Goal: Information Seeking & Learning: Learn about a topic

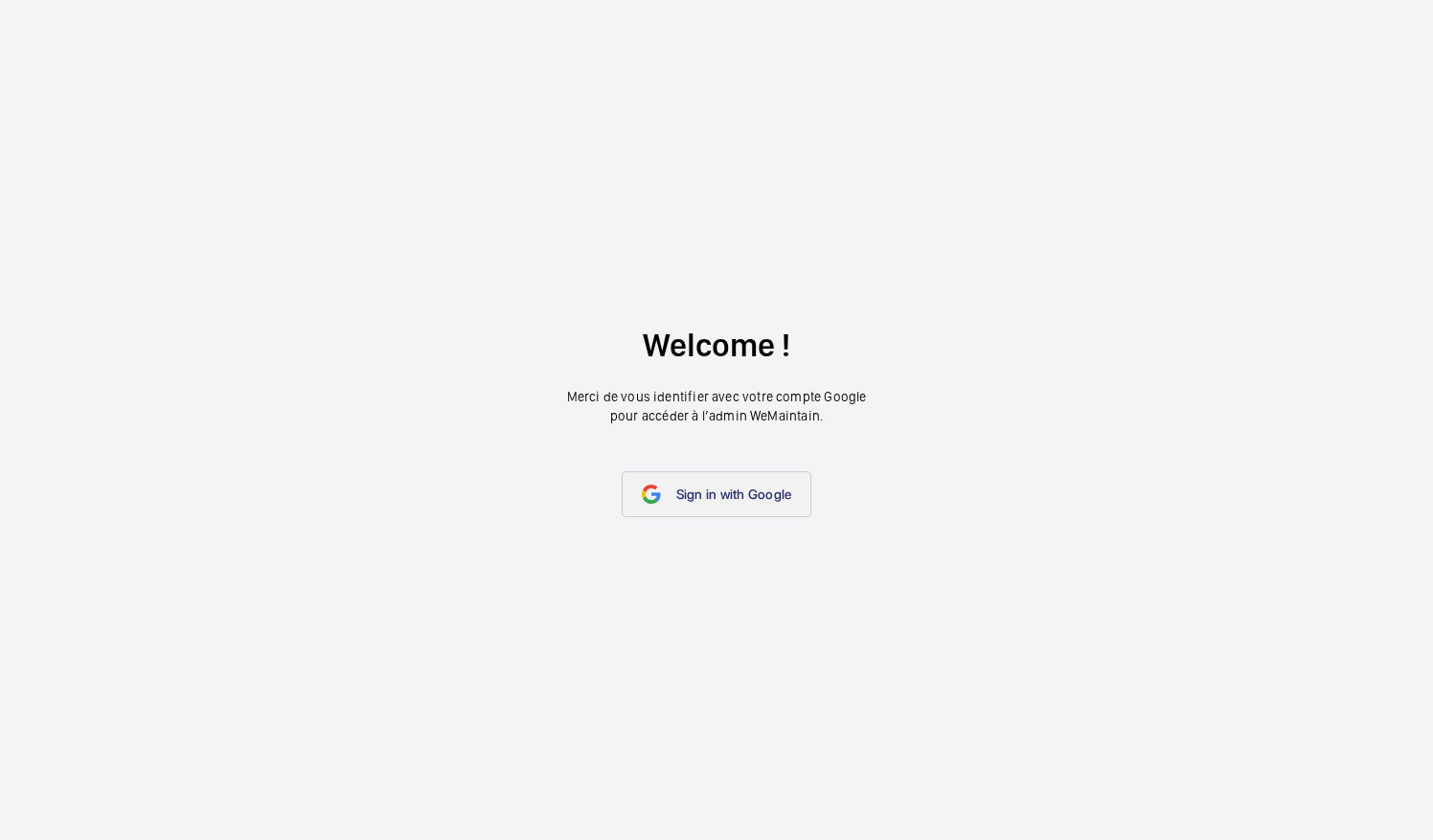
click at [743, 487] on span "Sign in with Google" at bounding box center [734, 494] width 116 height 16
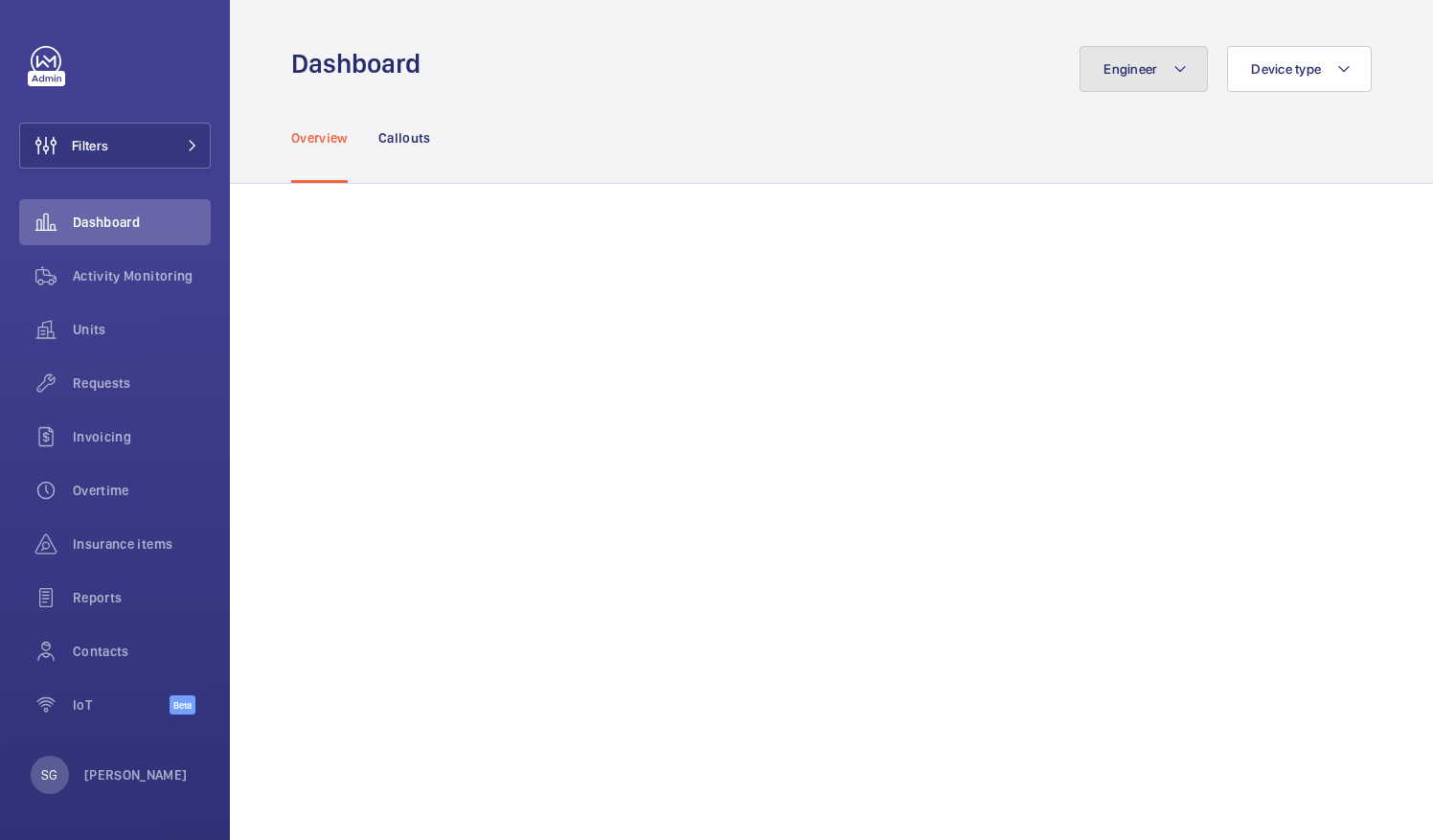
click at [1138, 62] on span "Engineer" at bounding box center [1129, 69] width 54 height 16
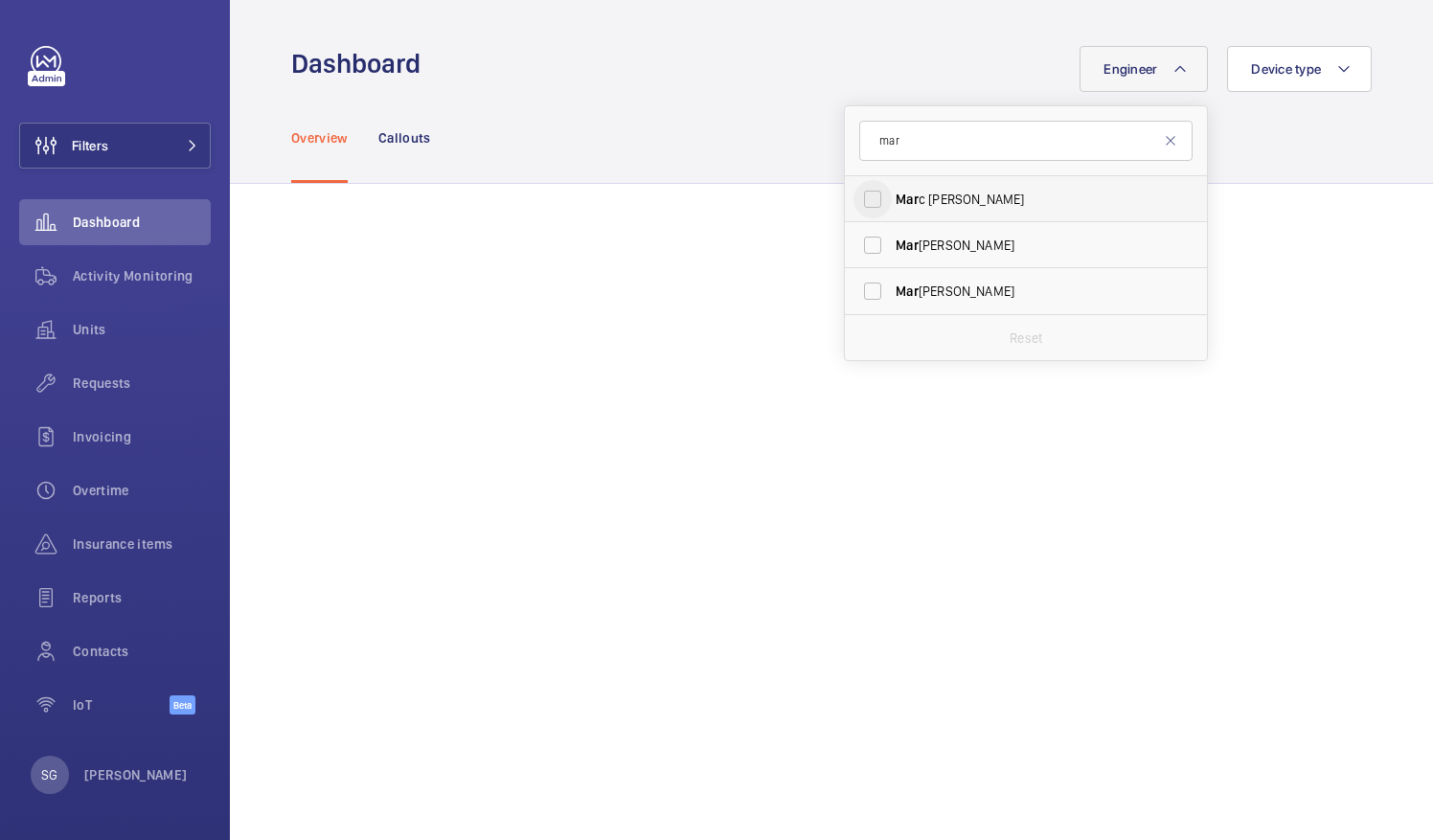
type input "mar"
click at [854, 208] on input "Mar c [PERSON_NAME]" at bounding box center [872, 199] width 38 height 38
click at [854, 200] on input "Mar c [PERSON_NAME]" at bounding box center [872, 199] width 38 height 38
checkbox input "false"
click at [916, 138] on input "mar" at bounding box center [1026, 140] width 333 height 40
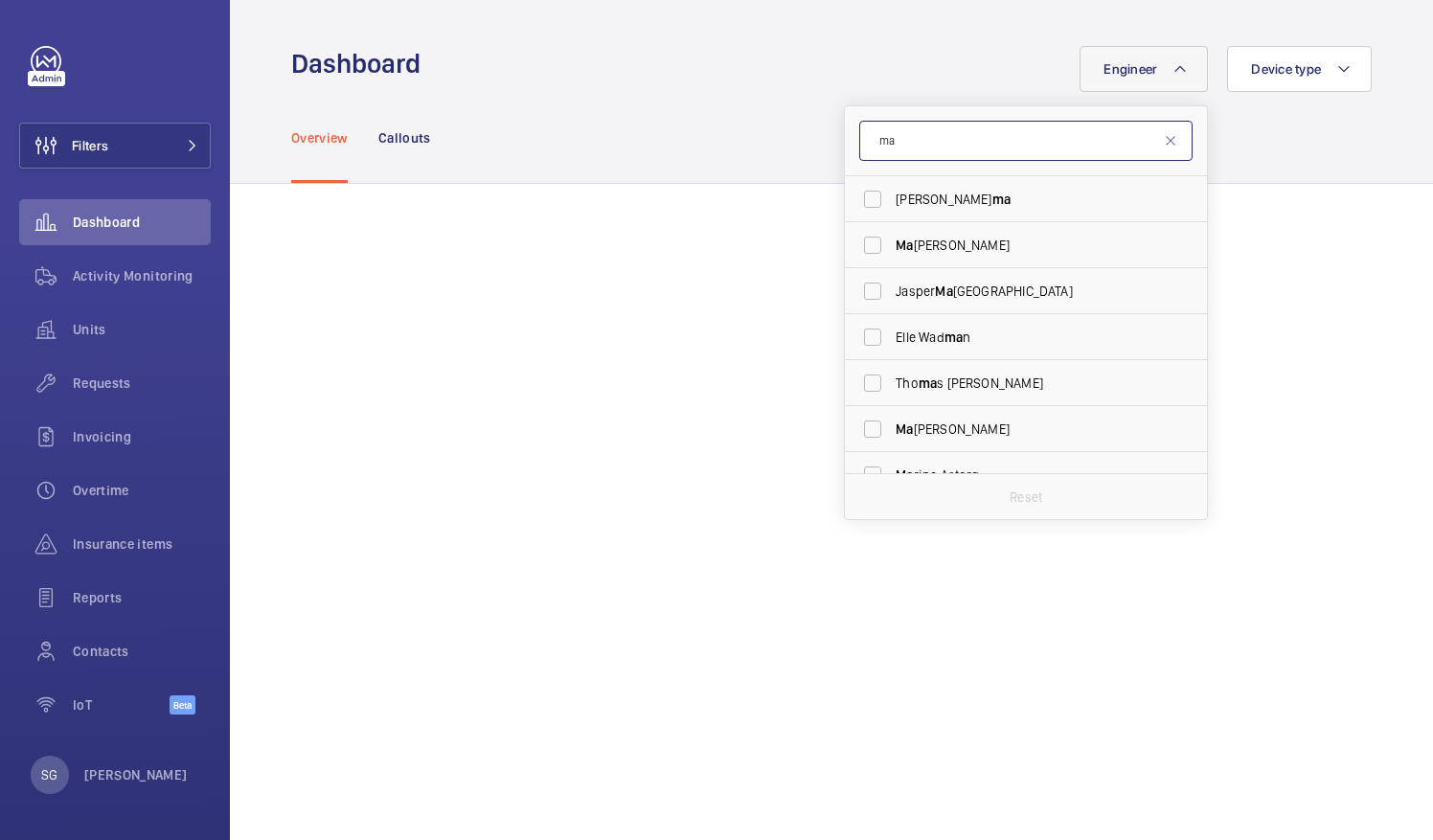
type input "m"
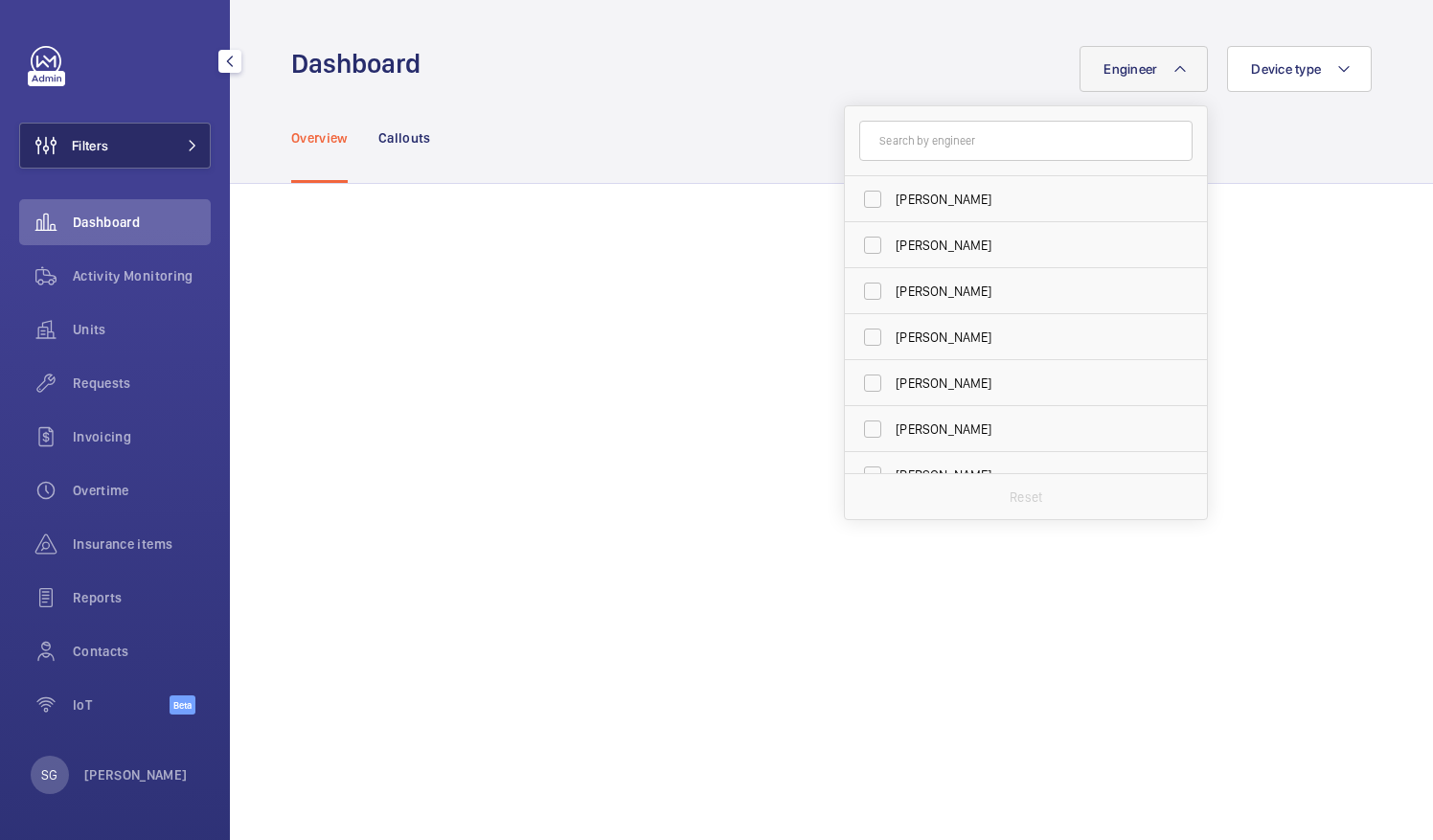
click at [101, 153] on span "Filters" at bounding box center [90, 146] width 36 height 19
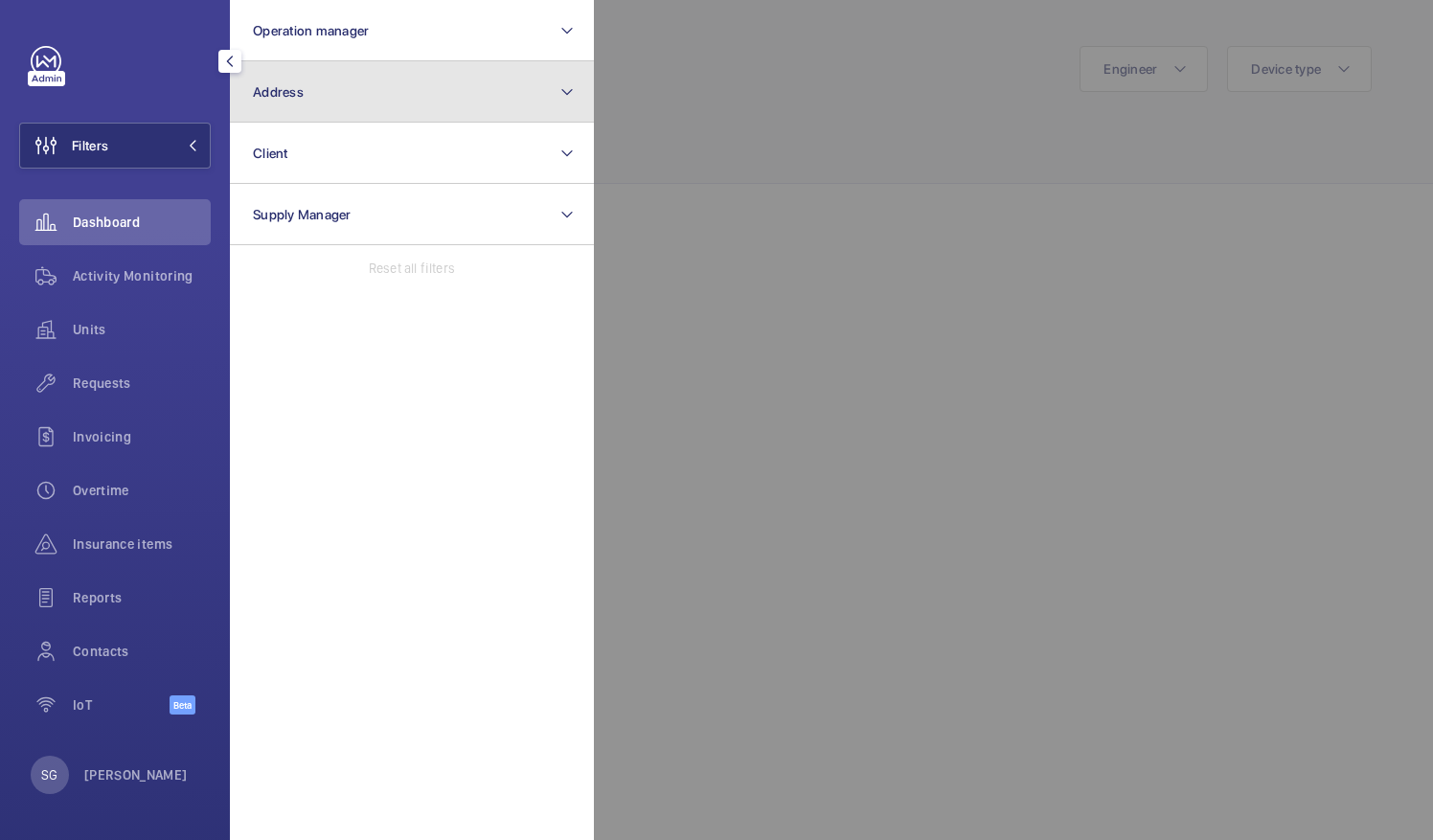
click at [396, 96] on button "Address" at bounding box center [412, 91] width 364 height 61
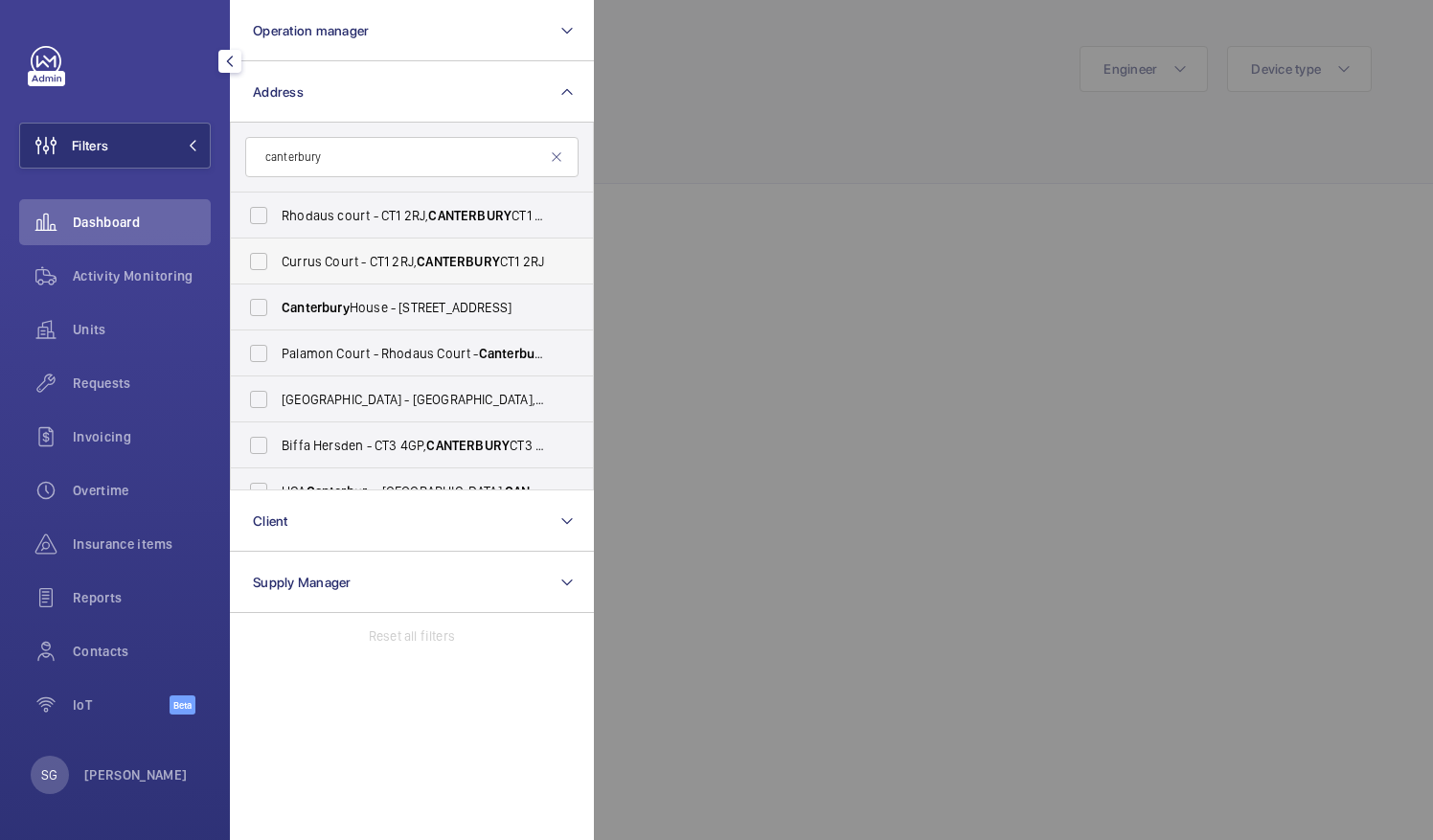
type input "canterbury"
drag, startPoint x: 586, startPoint y: 255, endPoint x: 590, endPoint y: 335, distance: 80.1
click at [590, 335] on div "Rhodaus court - [GEOGRAPHIC_DATA] - [STREET_ADDRESS][GEOGRAPHIC_DATA] - [GEOGRA…" at bounding box center [412, 341] width 362 height 297
click at [742, 138] on div at bounding box center [1310, 420] width 1433 height 840
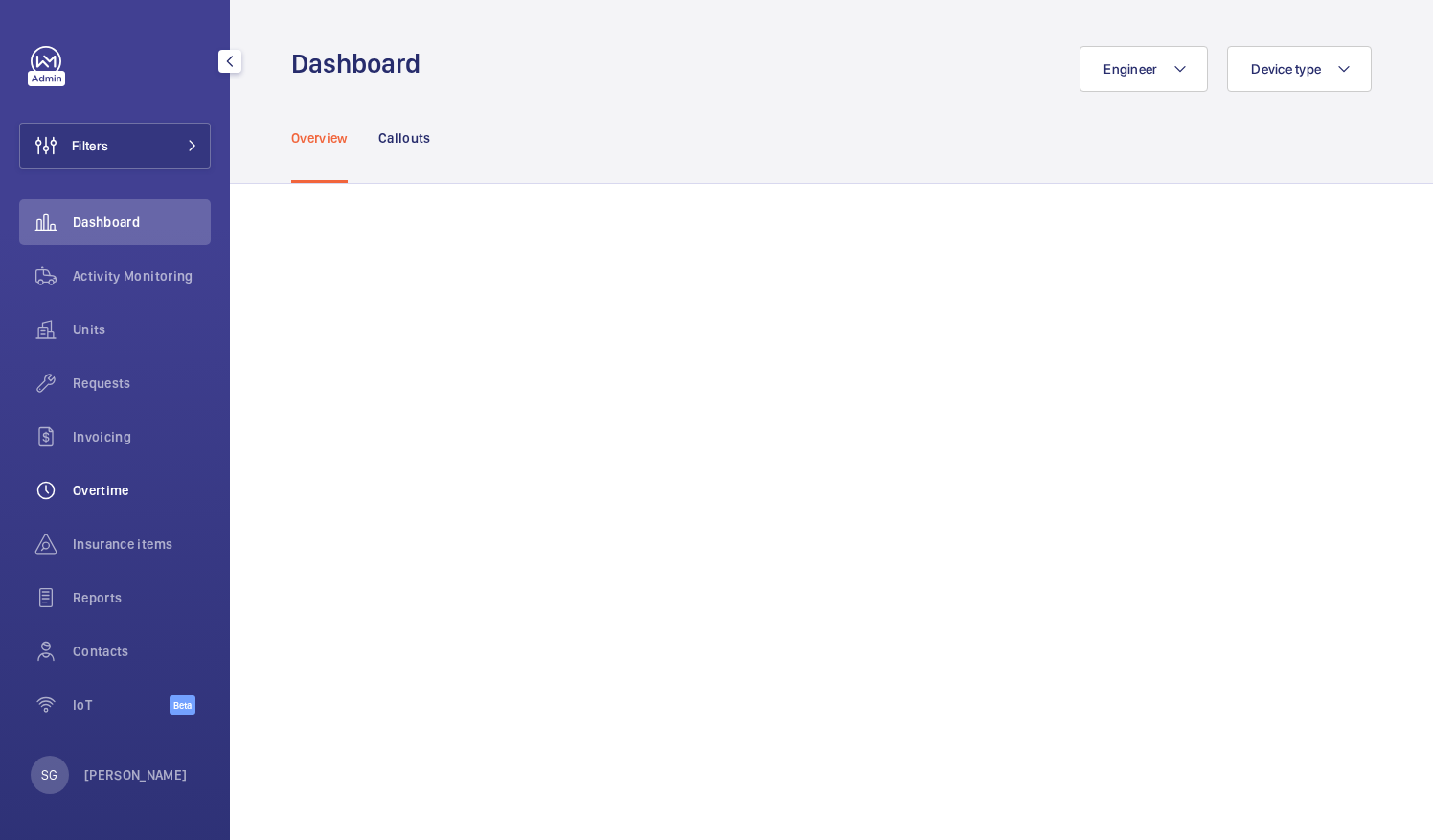
click at [105, 487] on span "Overtime" at bounding box center [142, 491] width 138 height 19
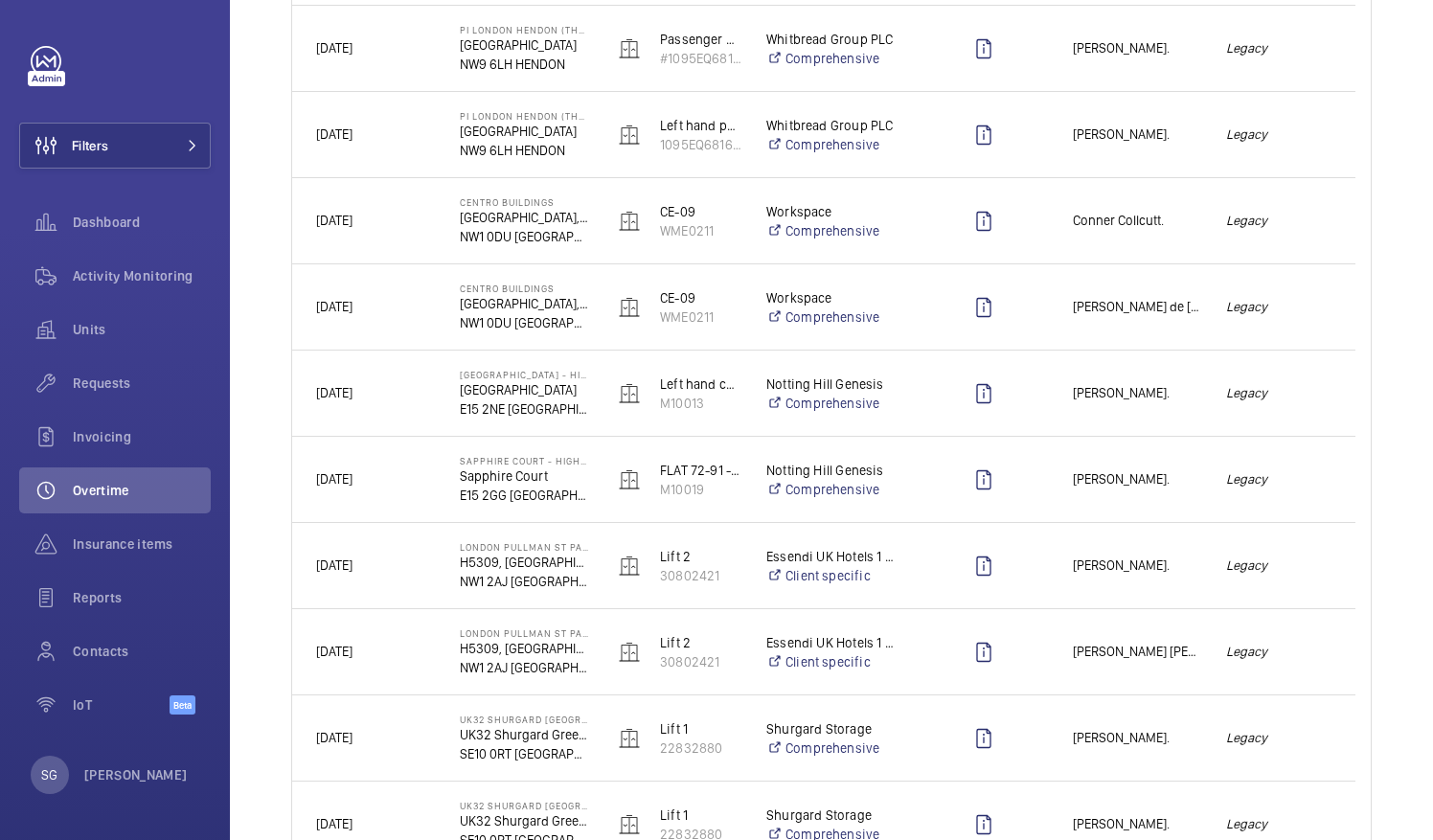
scroll to position [1039, 0]
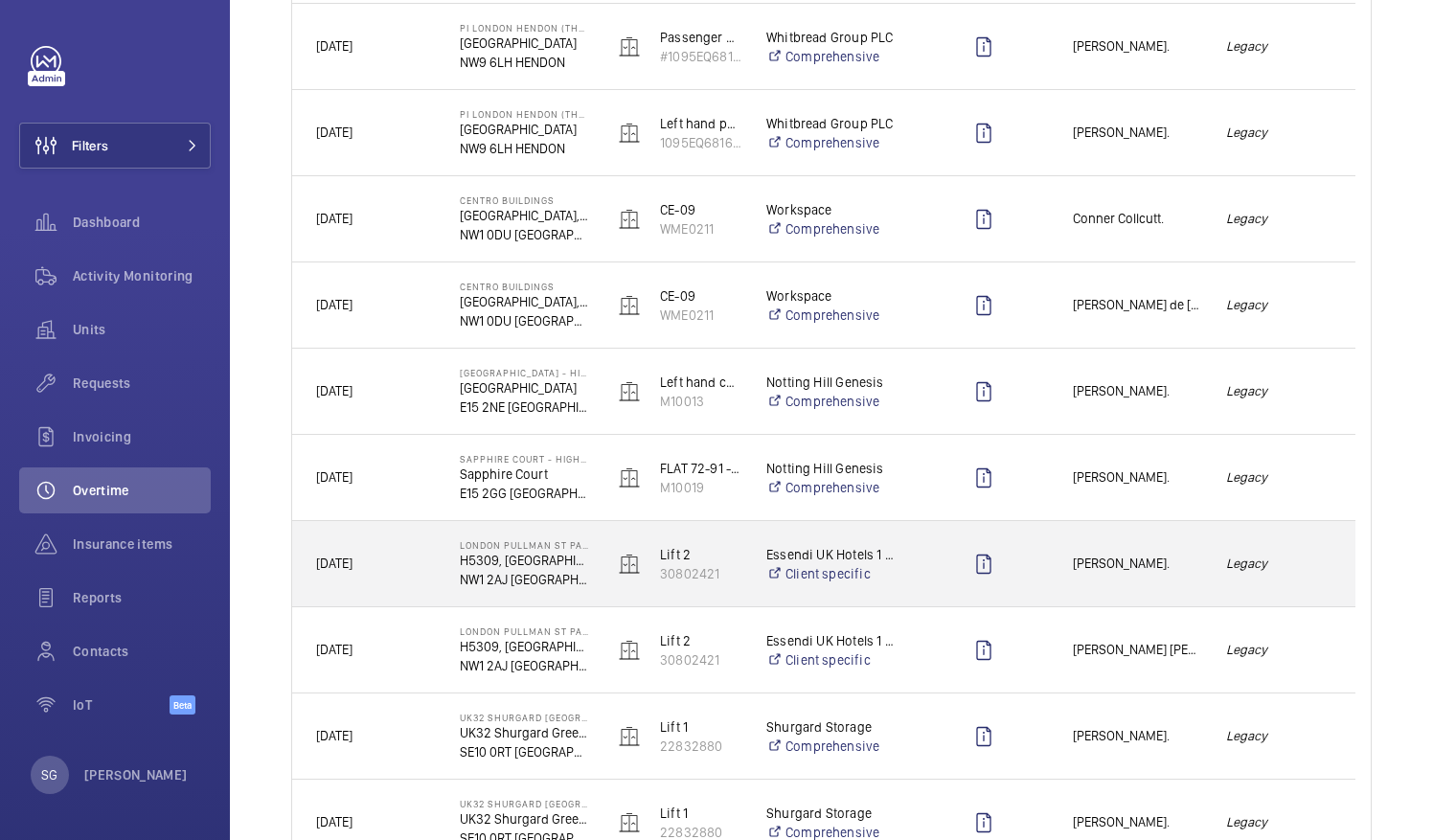
click at [1160, 581] on div "[PERSON_NAME]." at bounding box center [1124, 564] width 151 height 60
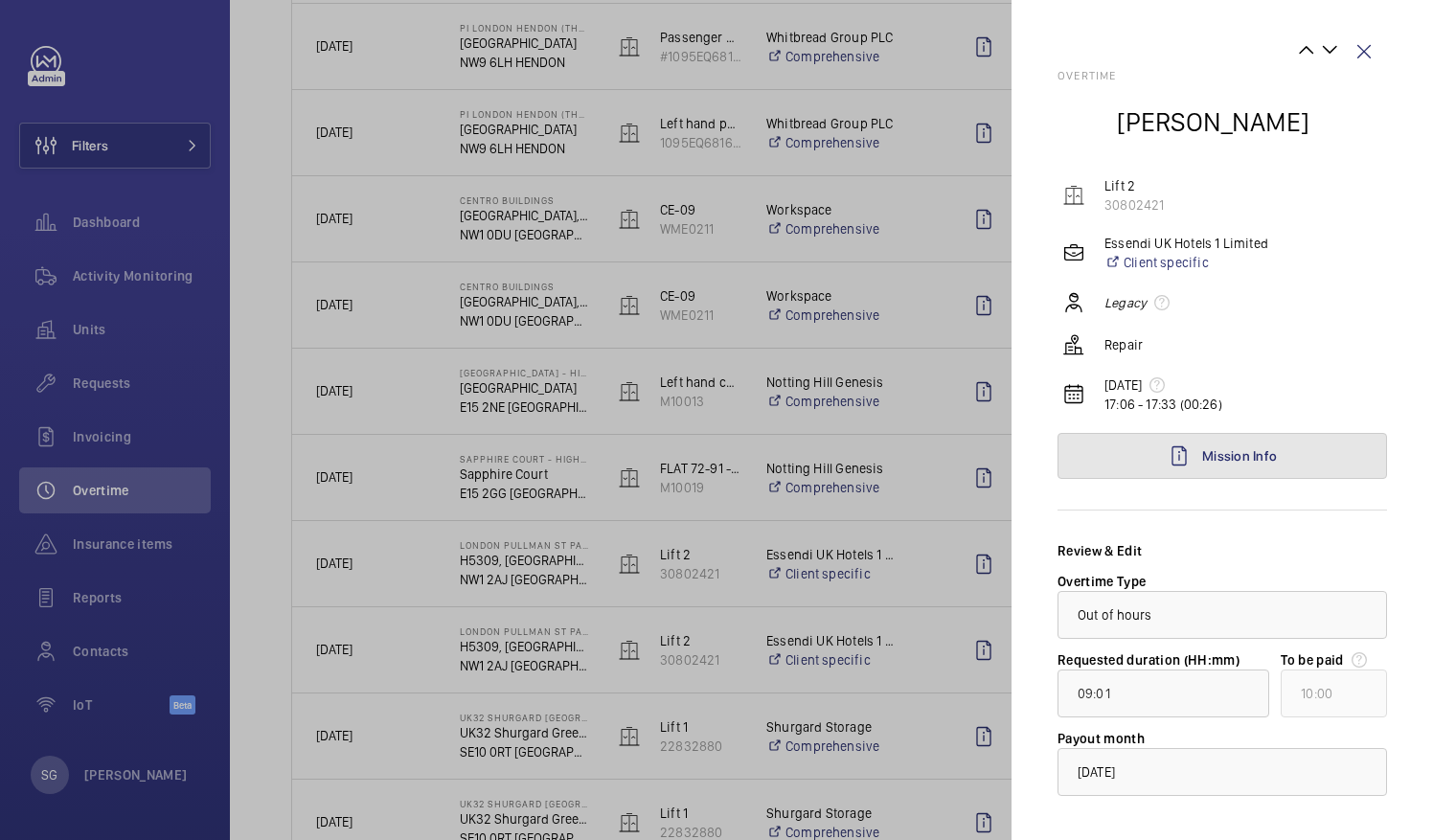
click at [1271, 454] on link "Mission Info" at bounding box center [1222, 456] width 329 height 46
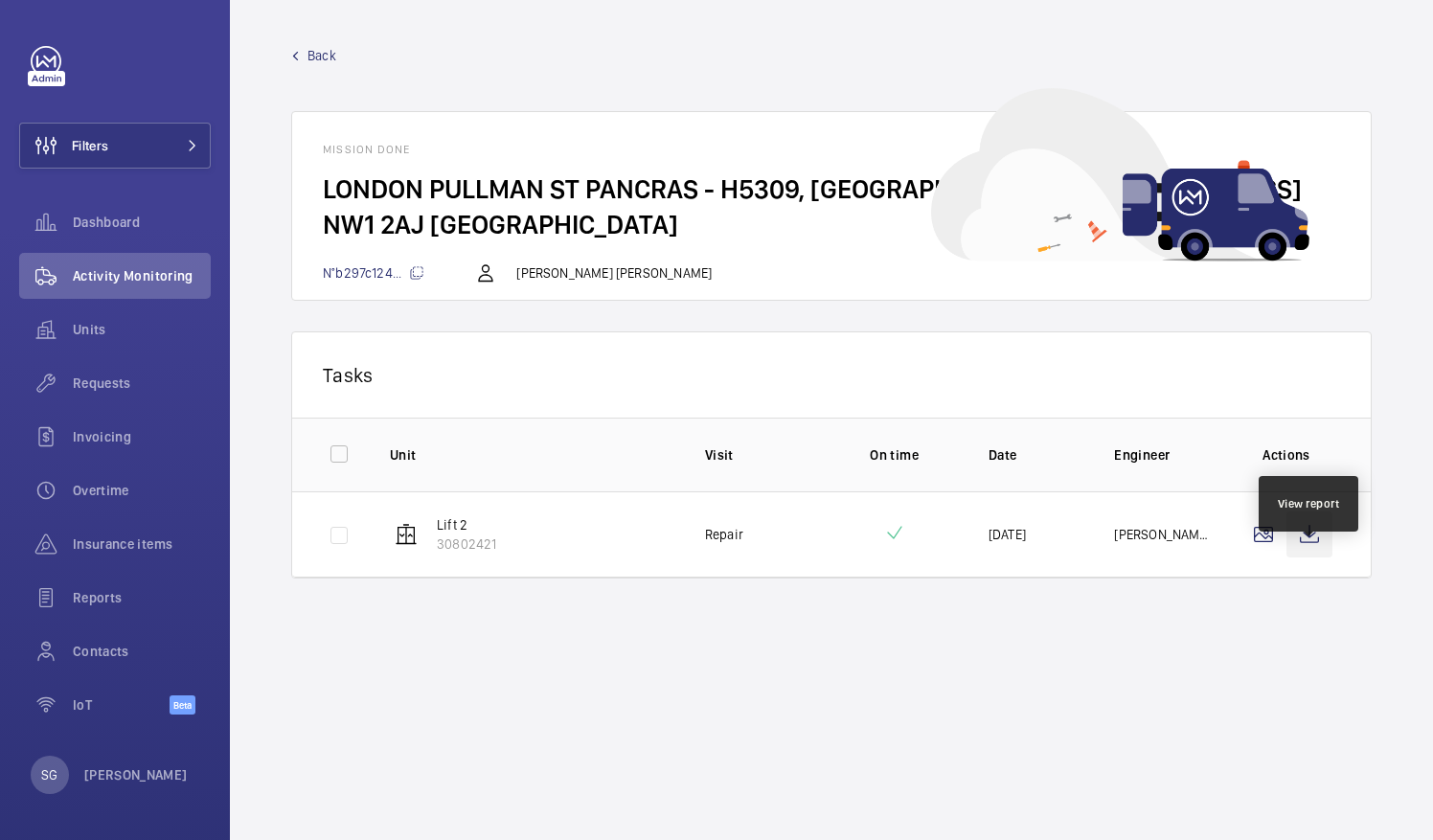
click at [1308, 558] on wm-front-icon-button at bounding box center [1308, 533] width 46 height 46
click at [317, 48] on span "Back" at bounding box center [322, 55] width 29 height 19
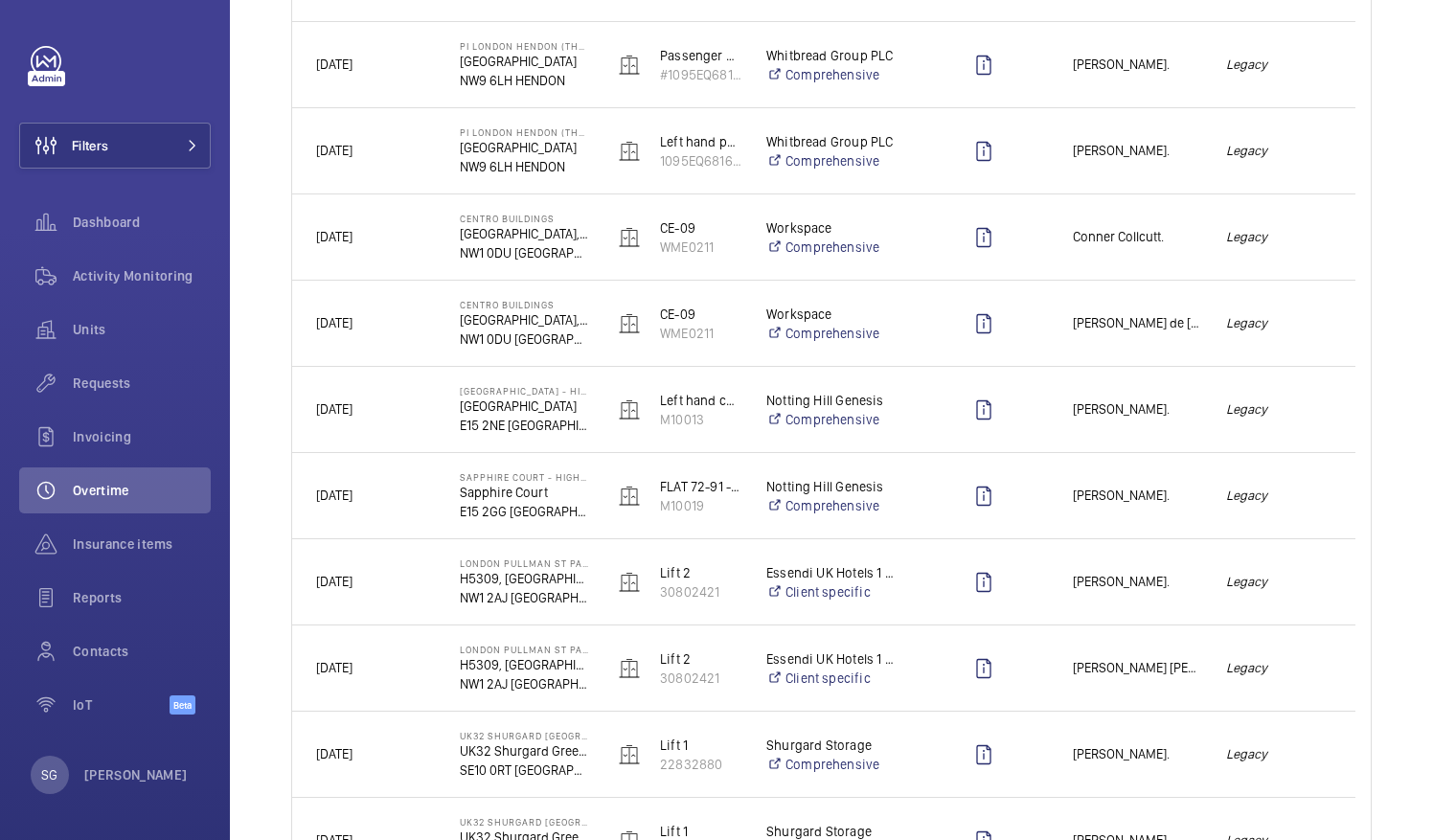
scroll to position [1037, 0]
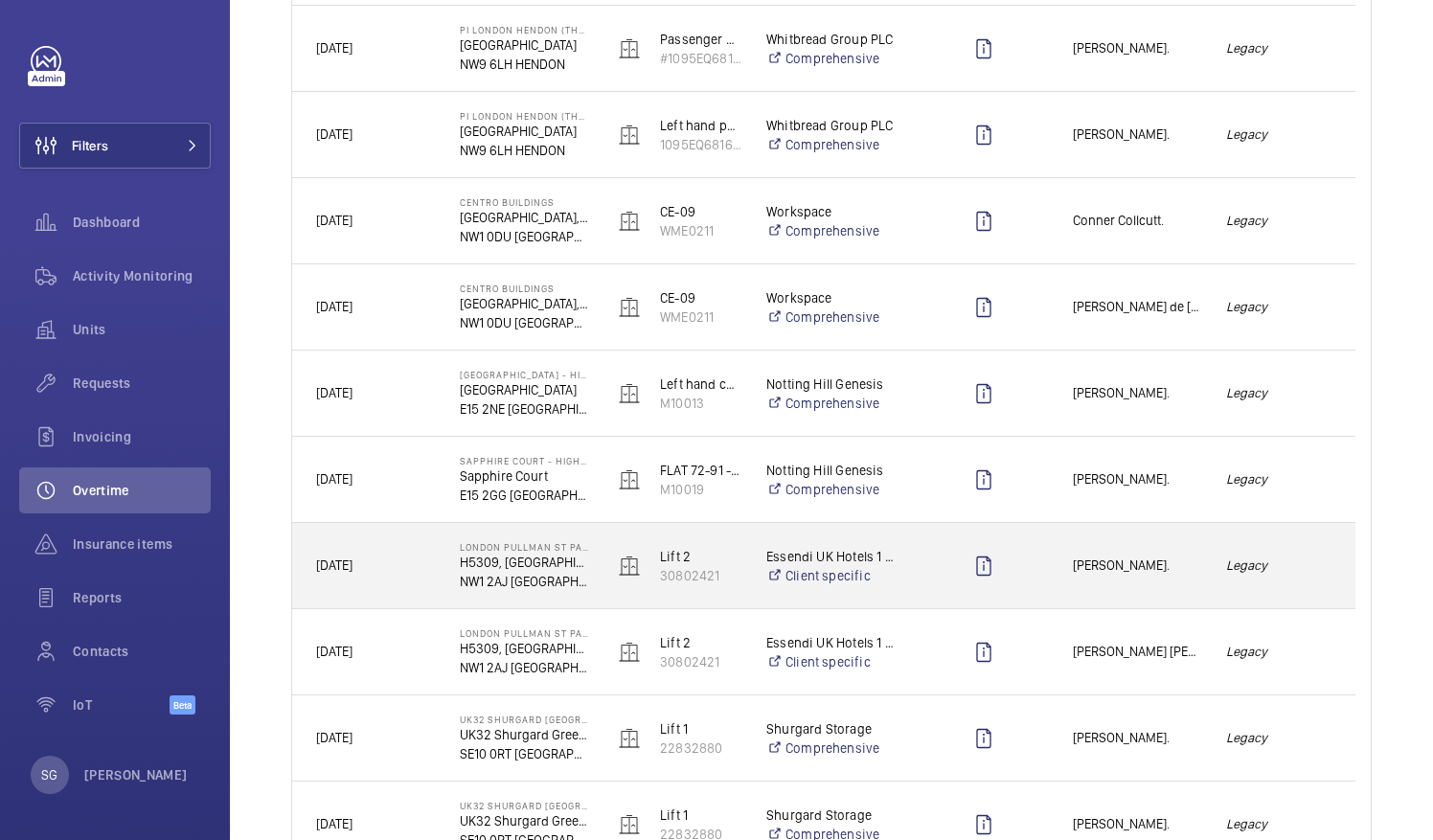
click at [1188, 588] on div "[PERSON_NAME]." at bounding box center [1124, 566] width 151 height 60
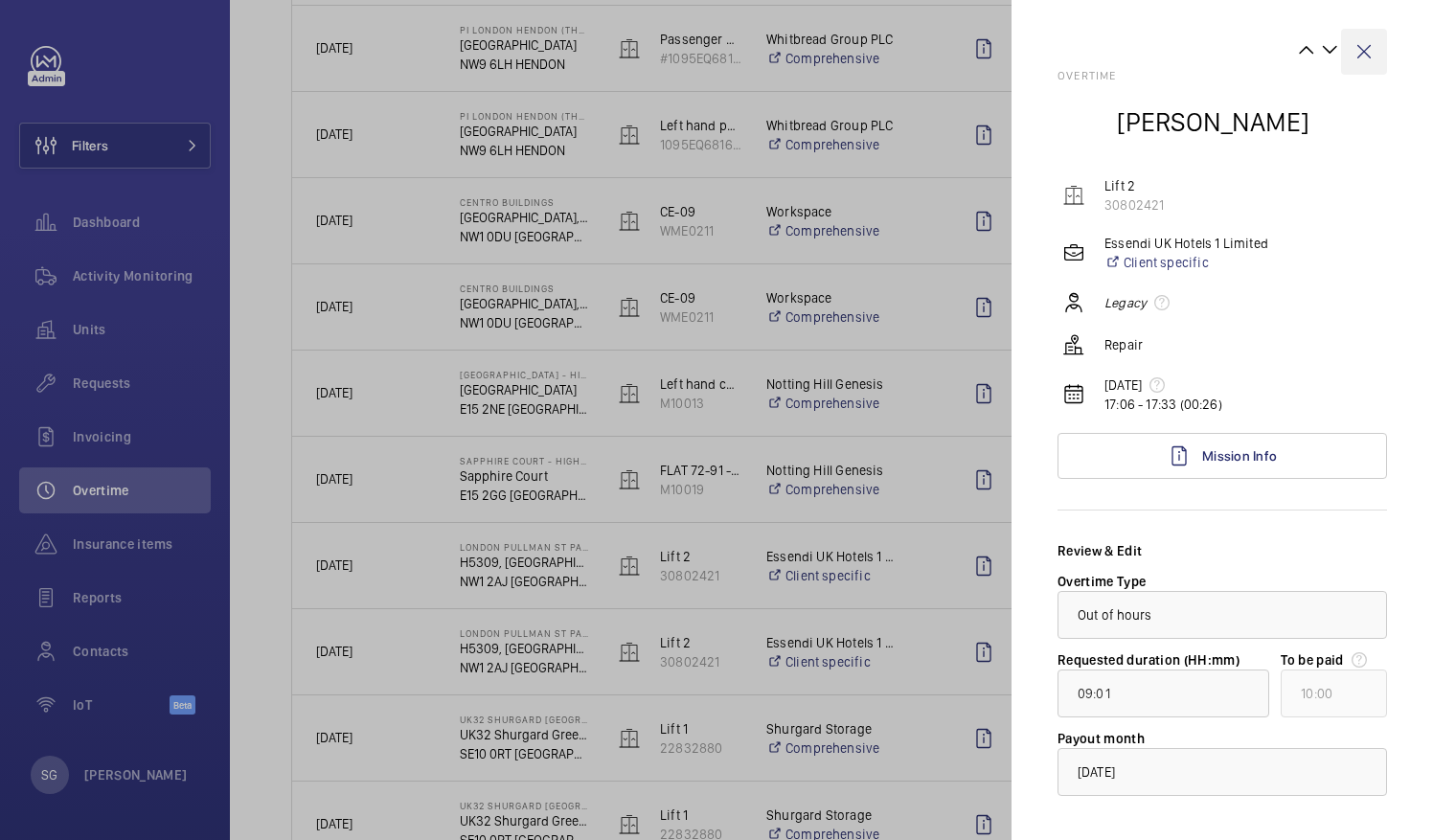
click at [1350, 46] on wm-front-icon-button at bounding box center [1363, 52] width 46 height 46
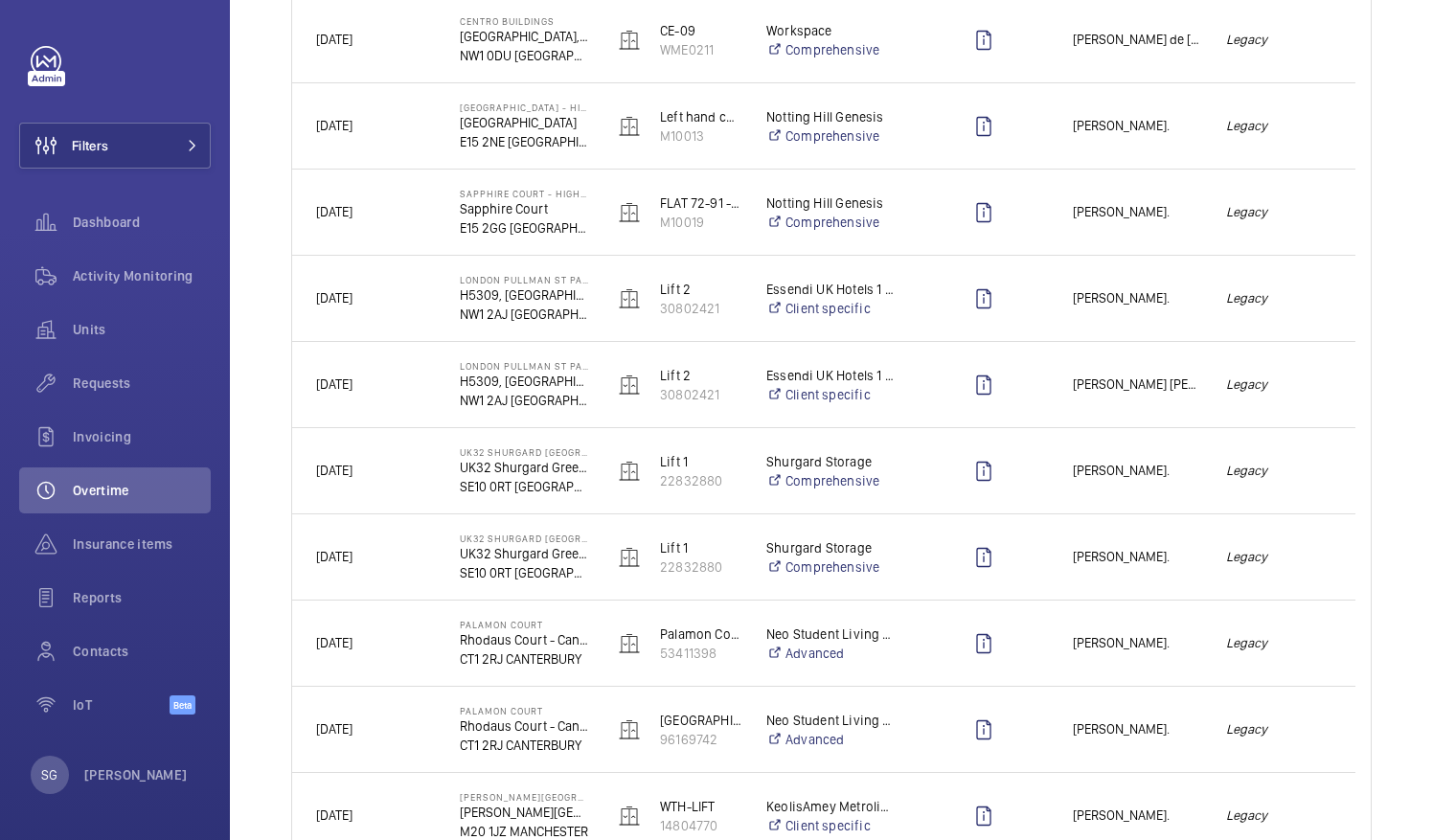
scroll to position [1501, 0]
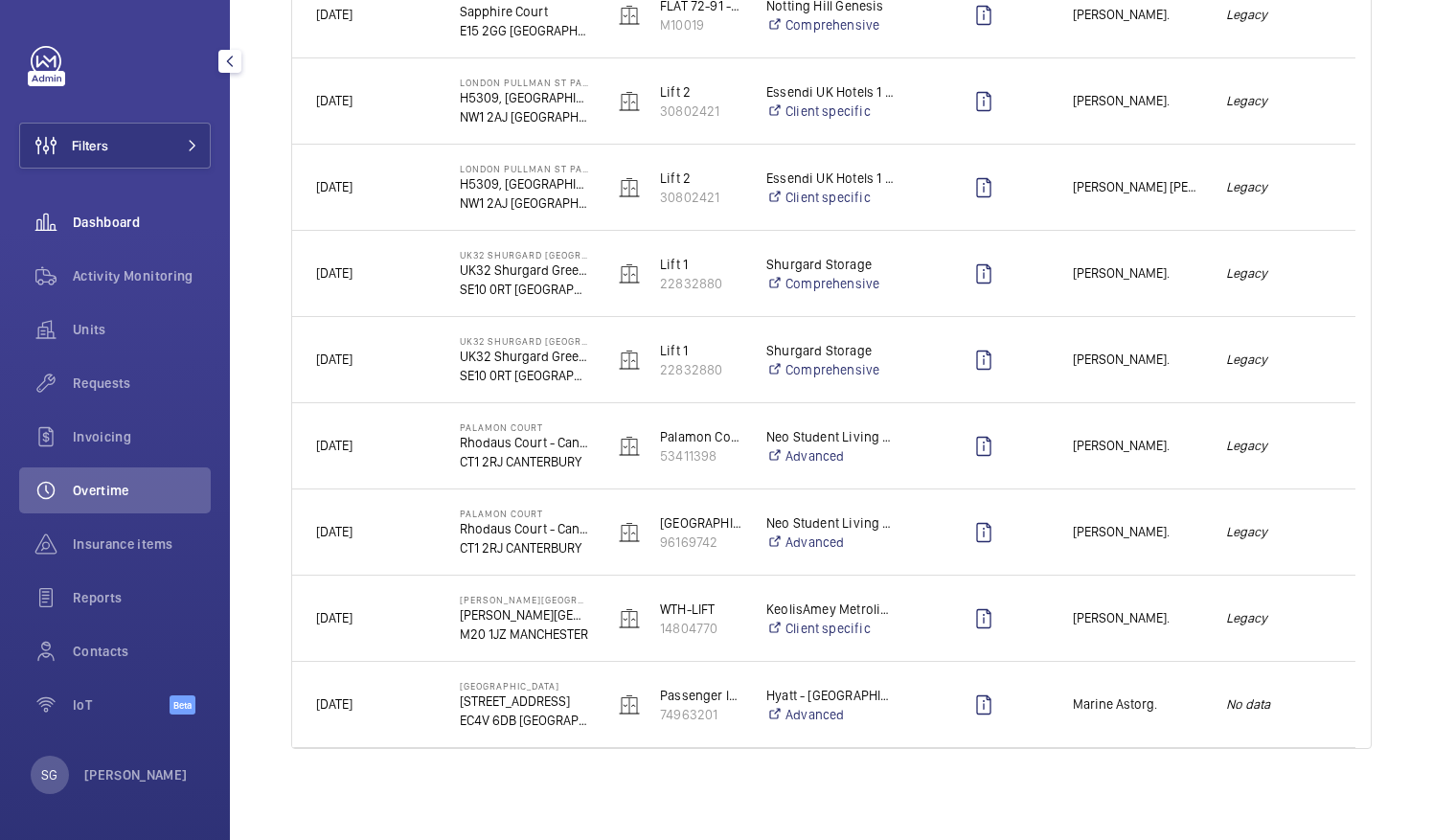
click at [153, 224] on span "Dashboard" at bounding box center [142, 222] width 138 height 19
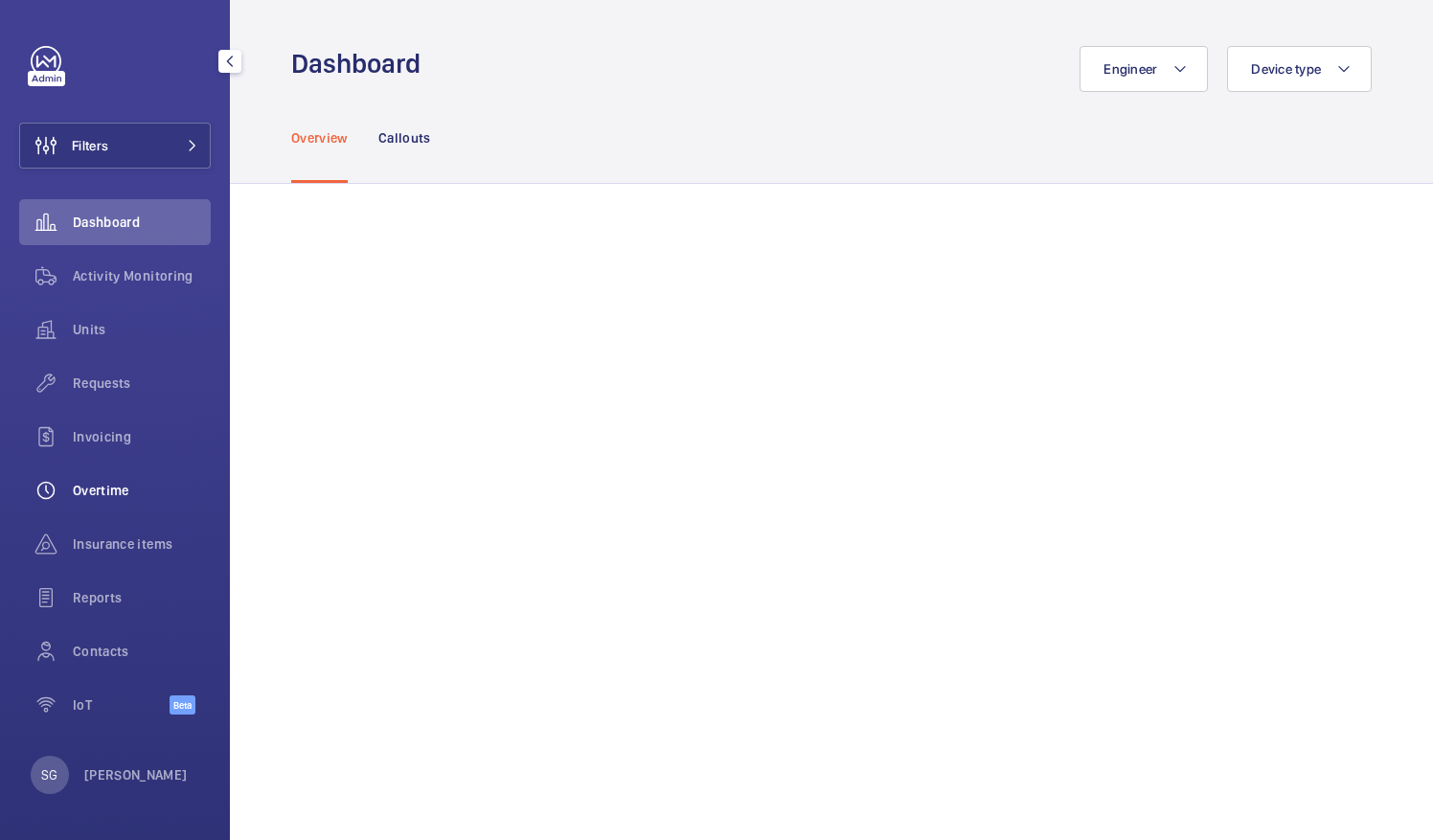
click at [153, 500] on div "Overtime" at bounding box center [115, 490] width 192 height 46
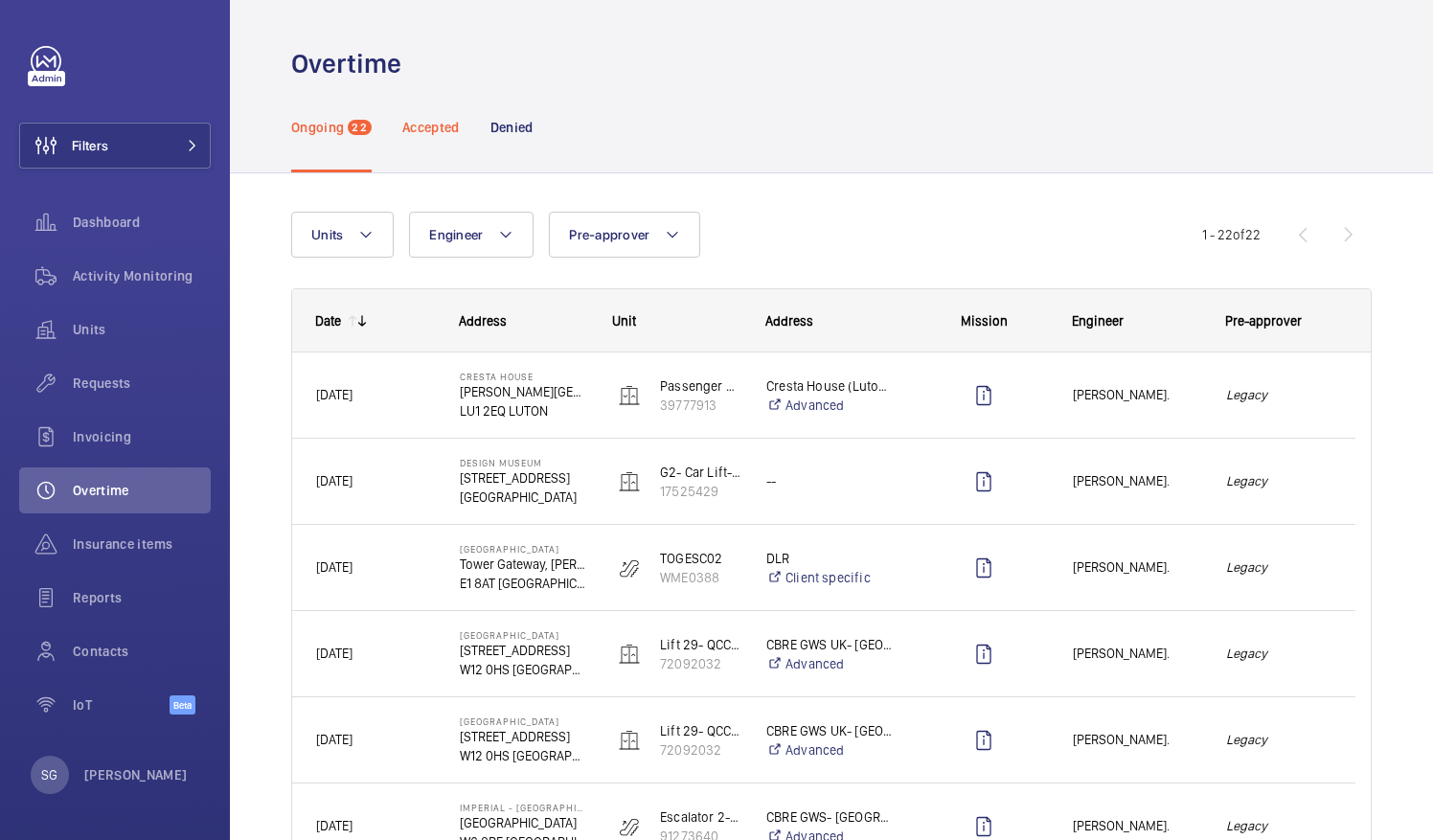
click at [433, 120] on p "Accepted" at bounding box center [430, 128] width 57 height 19
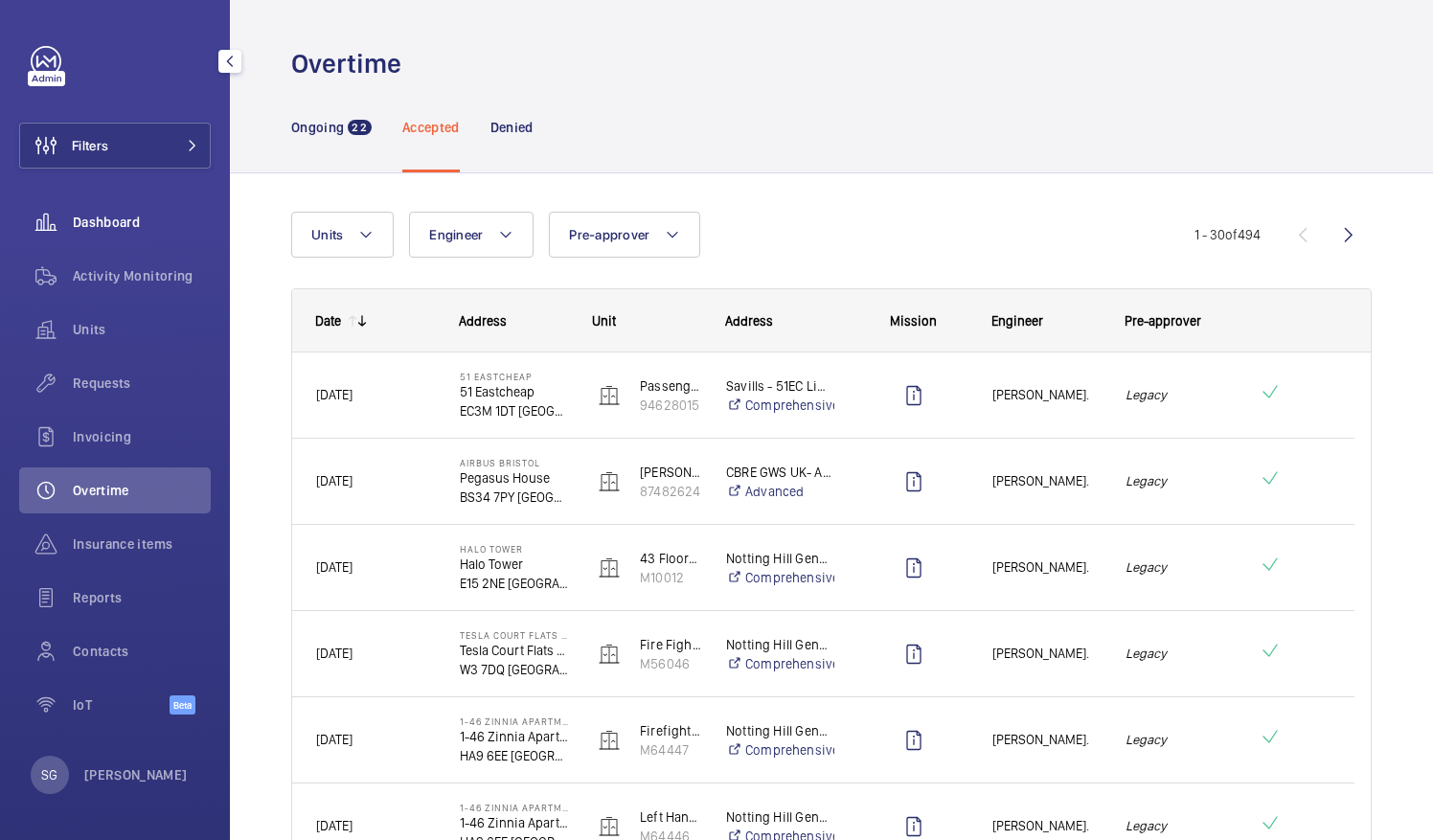
click at [130, 220] on span "Dashboard" at bounding box center [142, 222] width 138 height 19
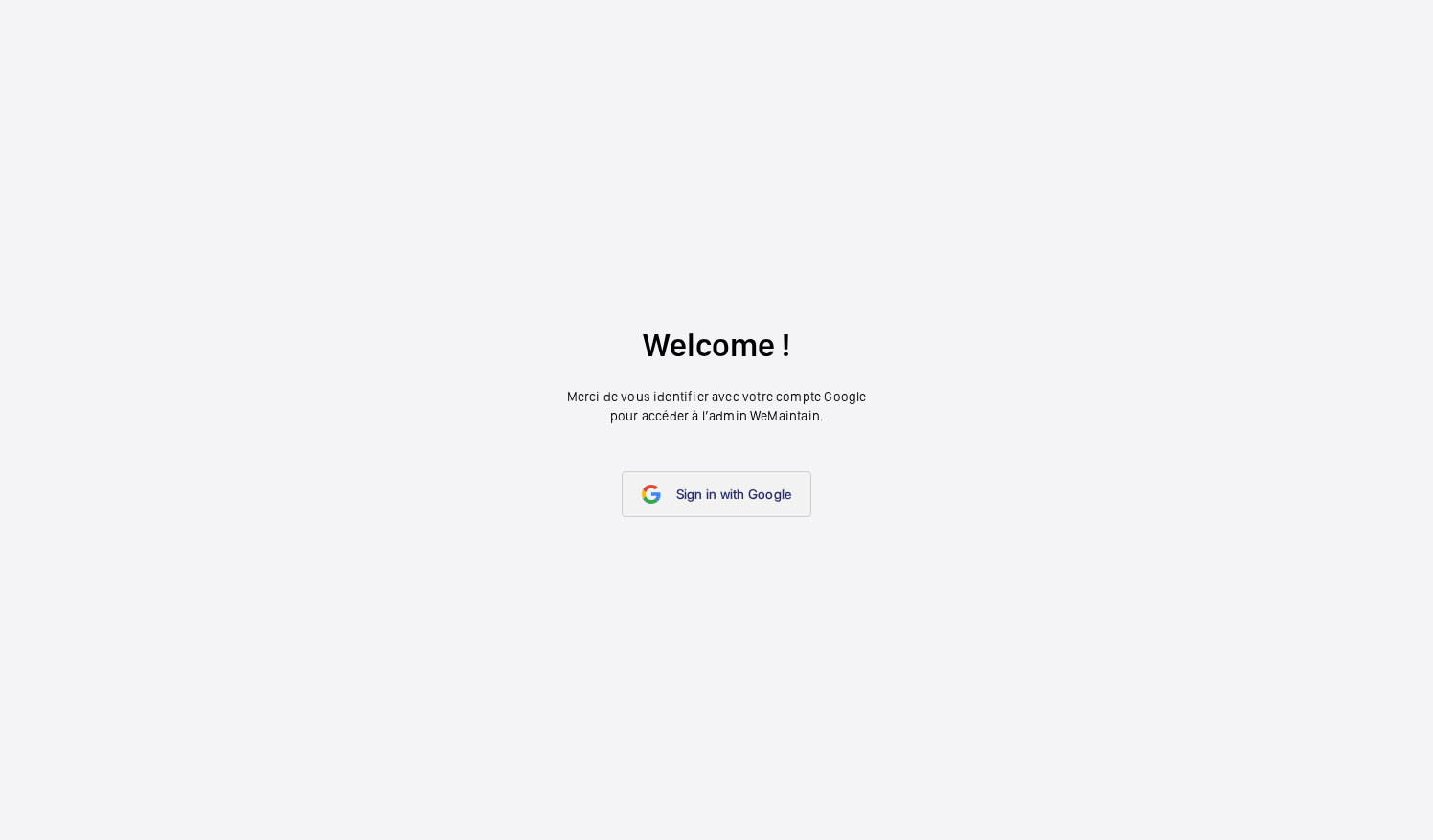
click at [809, 489] on link "Sign in with Google" at bounding box center [717, 493] width 191 height 46
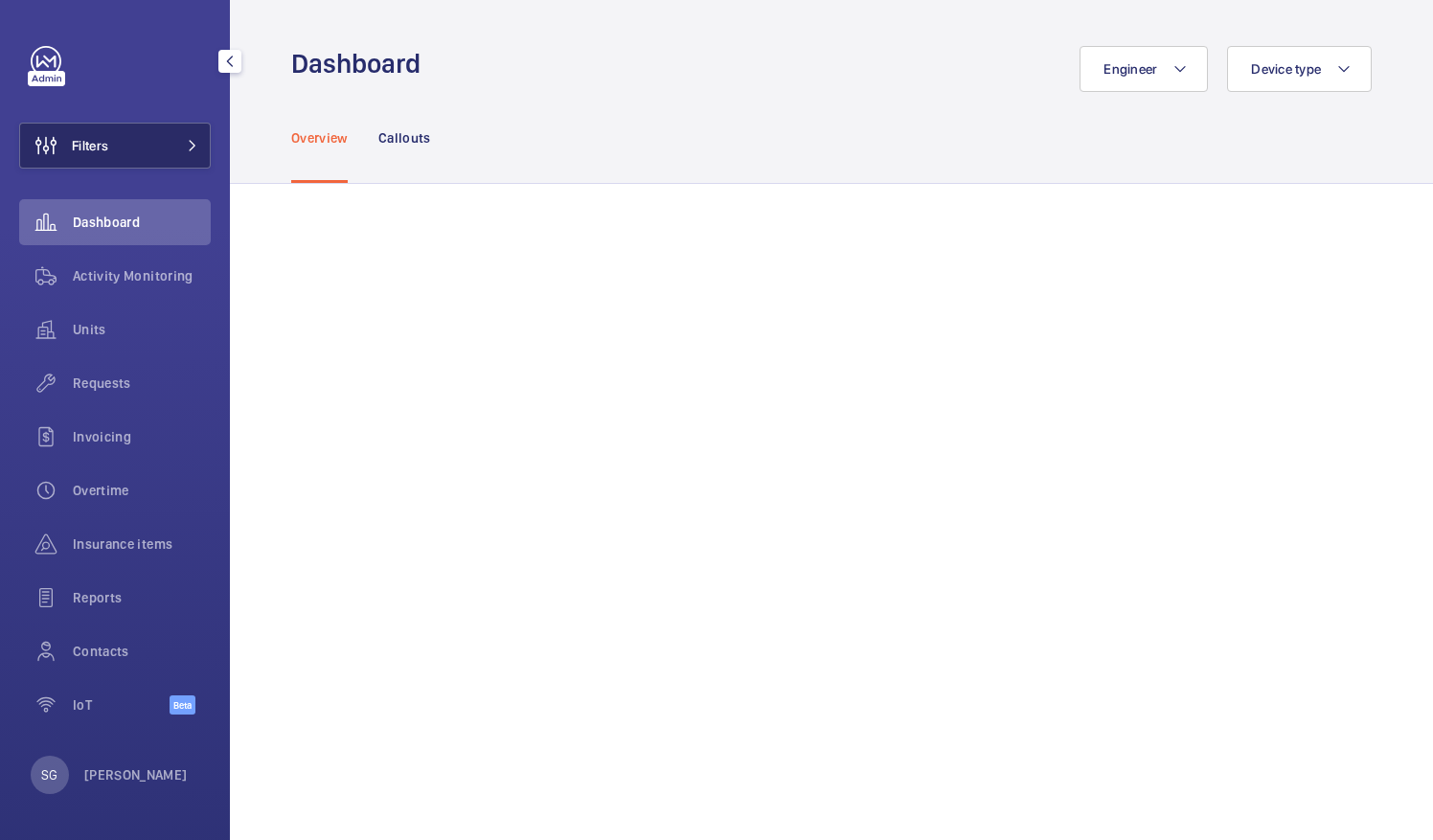
click at [164, 130] on button "Filters" at bounding box center [115, 145] width 192 height 46
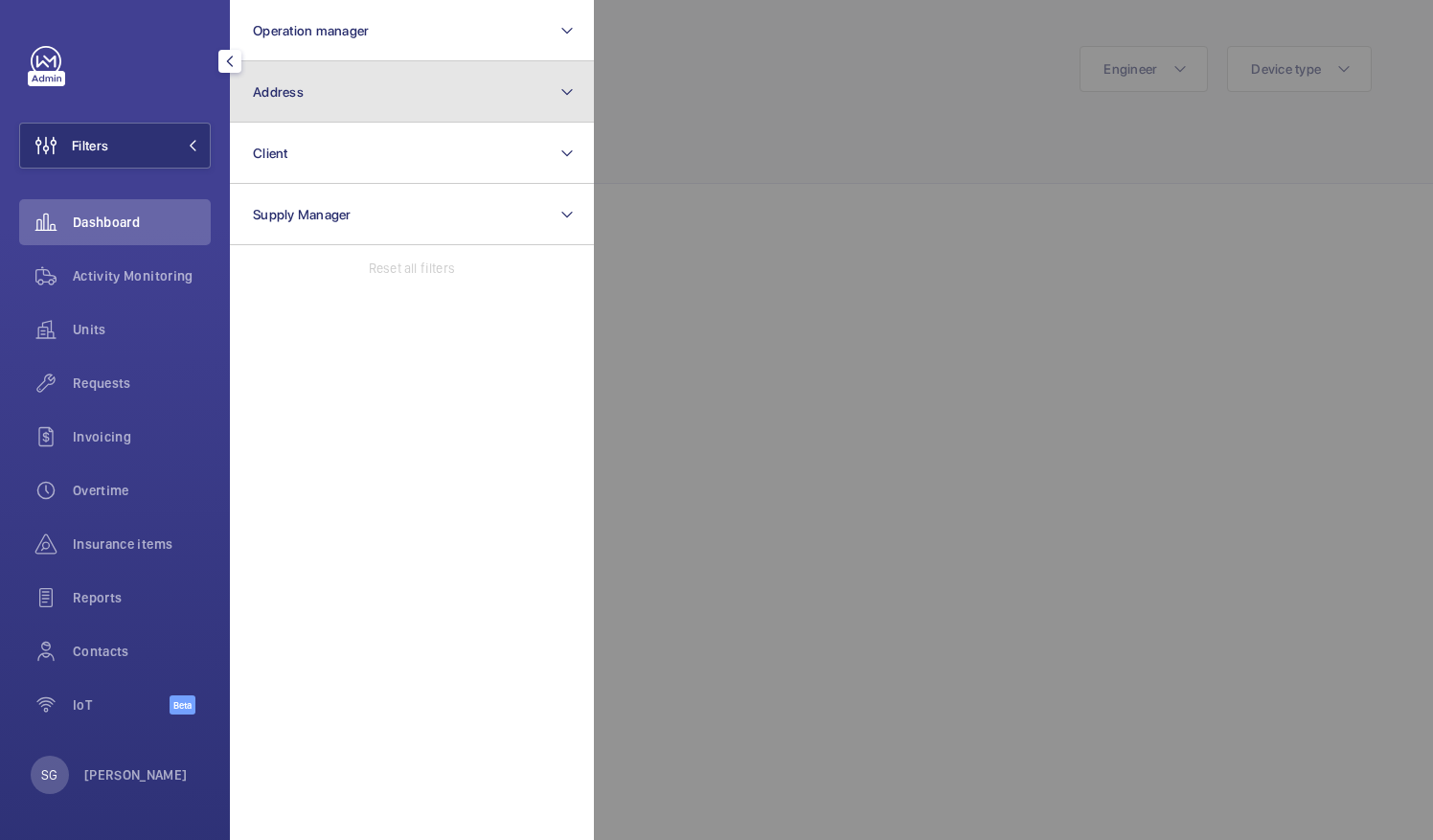
click at [343, 85] on button "Address" at bounding box center [412, 91] width 364 height 61
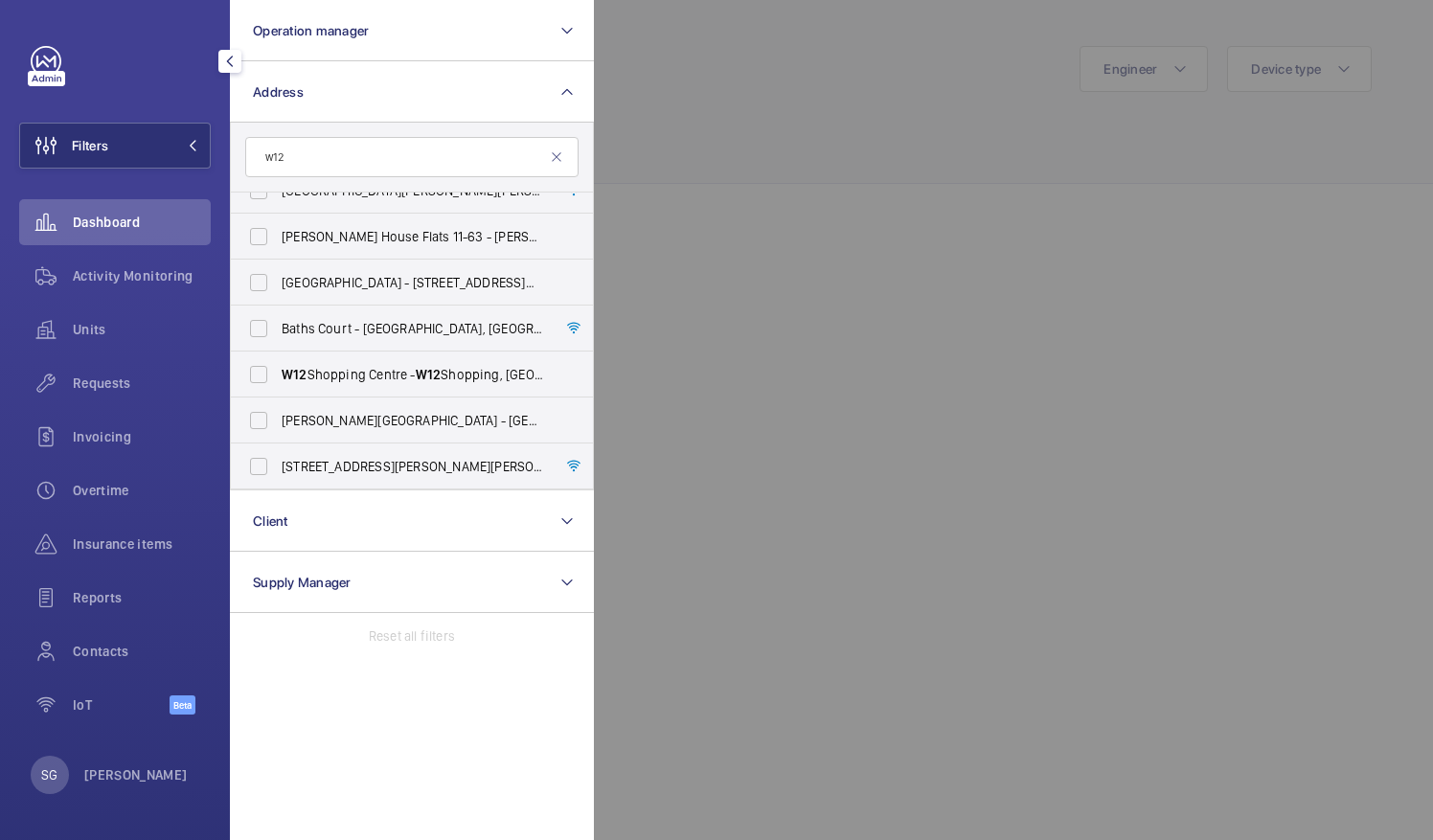
scroll to position [441, 0]
type input "w12"
click at [507, 376] on span "W12 Shopping Centre - W12 Shopping, LONDON W12 8PP" at bounding box center [413, 373] width 264 height 19
click at [277, 376] on input "W12 Shopping Centre - W12 Shopping, LONDON W12 8PP" at bounding box center [258, 372] width 38 height 38
checkbox input "true"
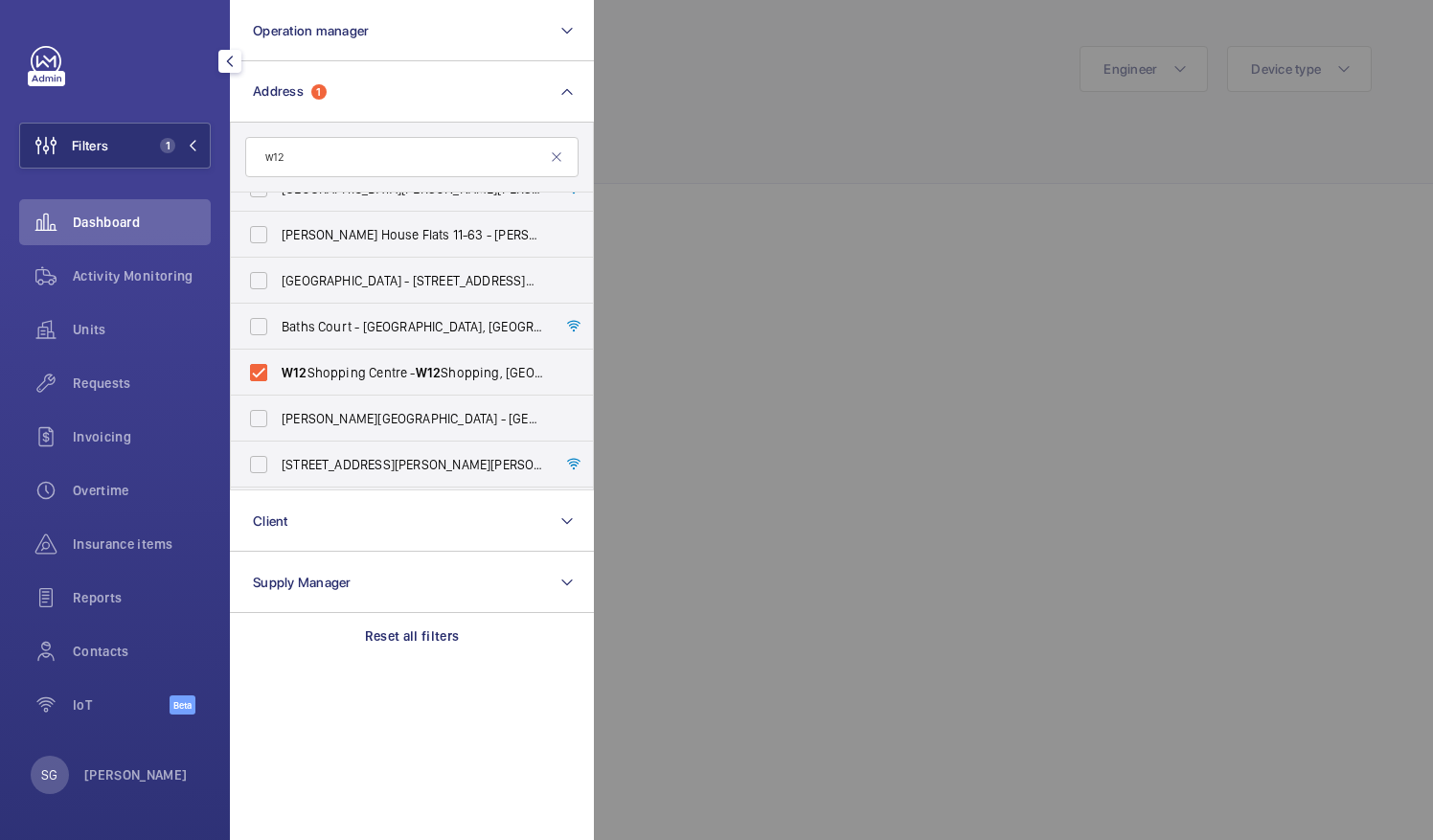
click at [719, 290] on div at bounding box center [1310, 420] width 1433 height 840
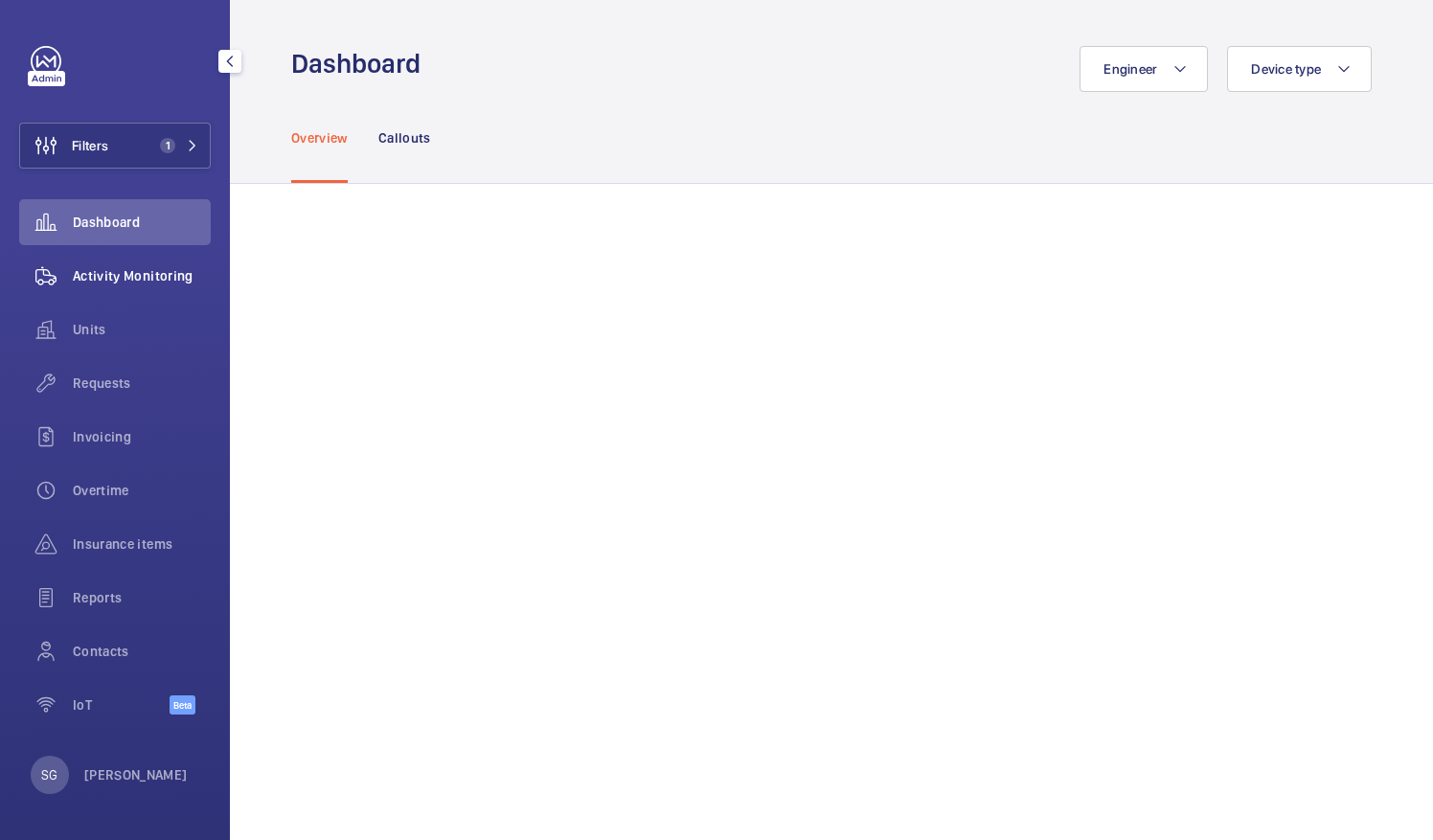
click at [157, 263] on div "Activity Monitoring" at bounding box center [115, 275] width 192 height 46
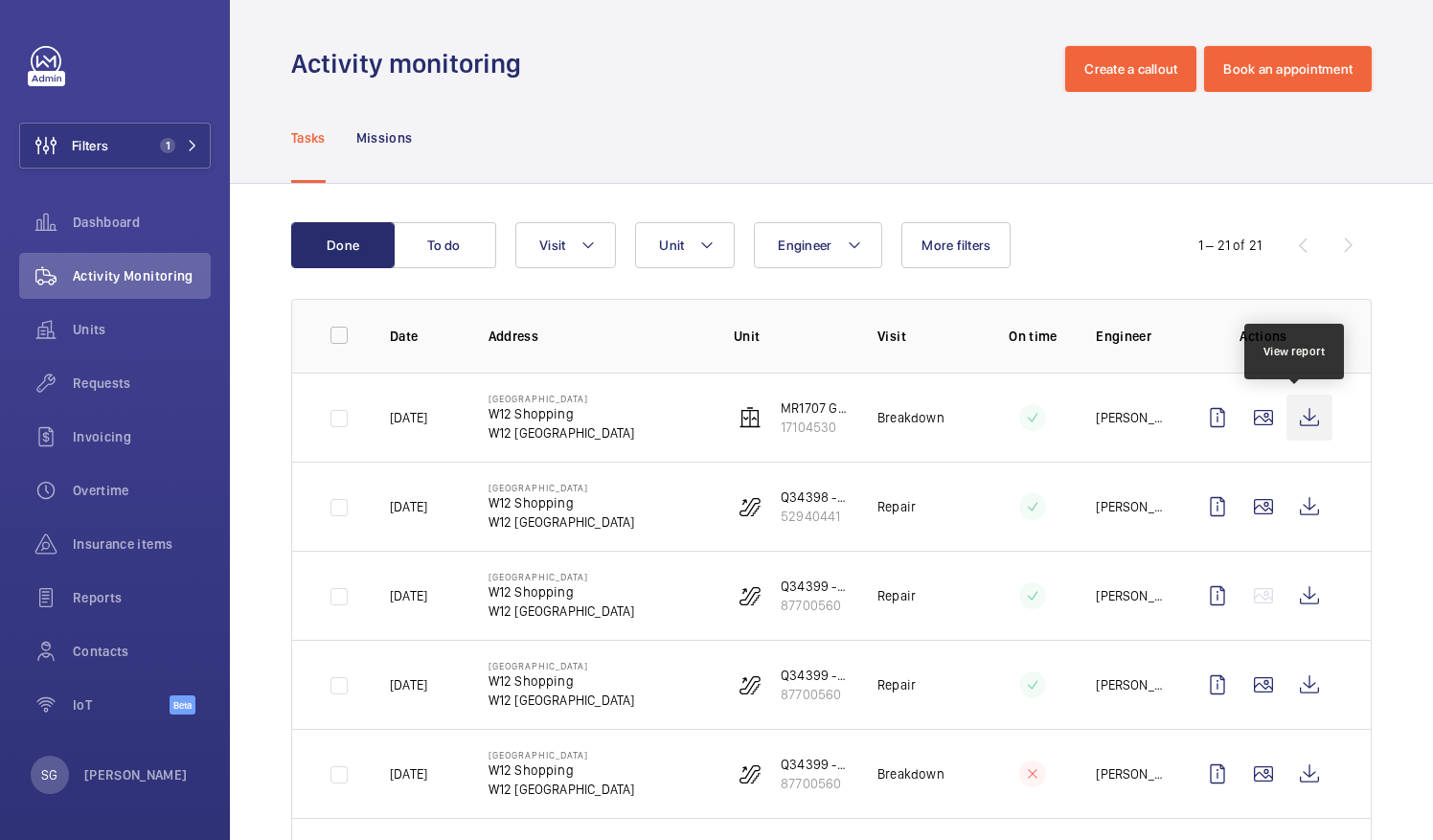
click at [1301, 412] on wm-front-icon-button at bounding box center [1308, 417] width 46 height 46
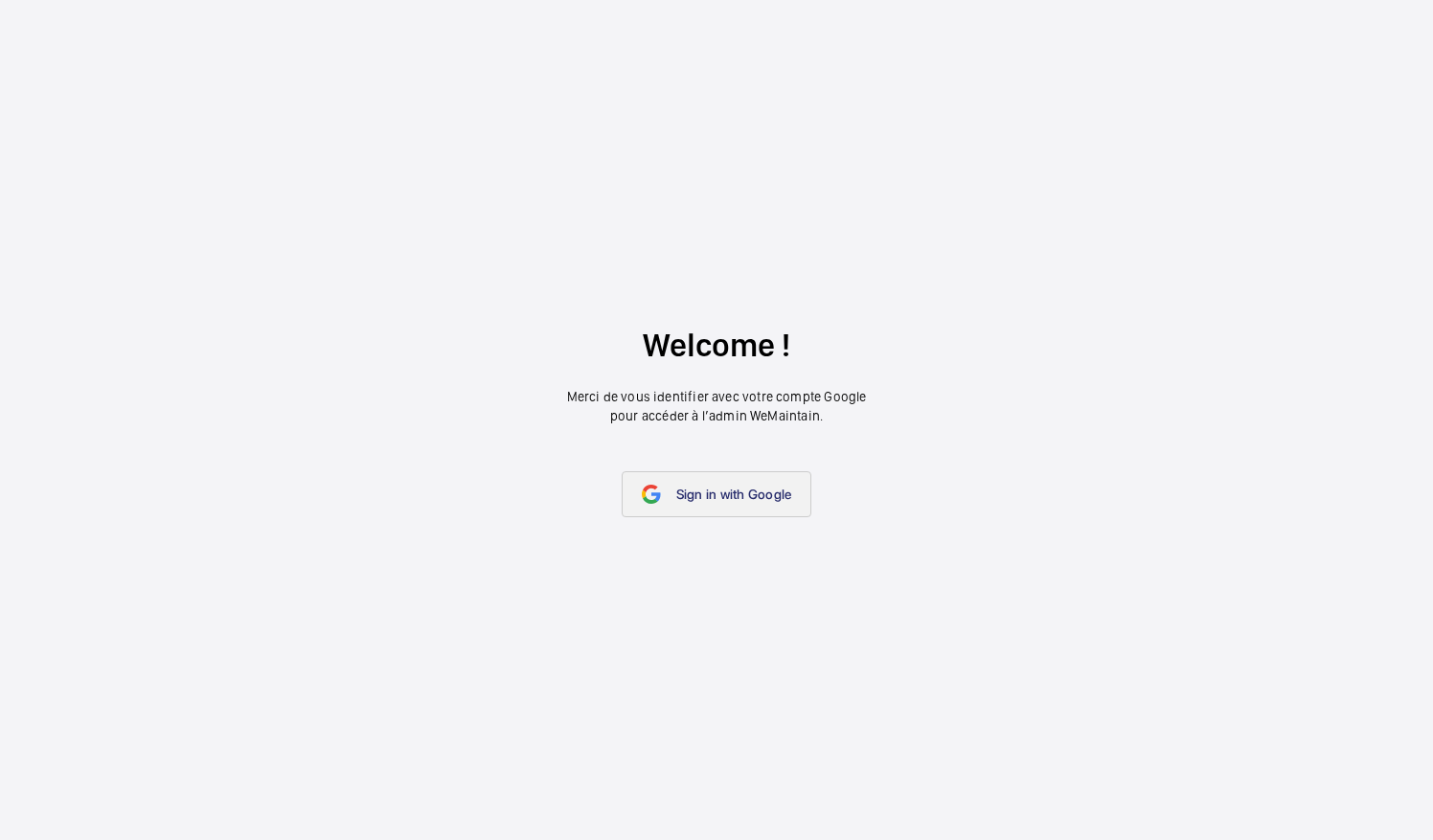
click at [713, 498] on span "Sign in with Google" at bounding box center [734, 494] width 116 height 16
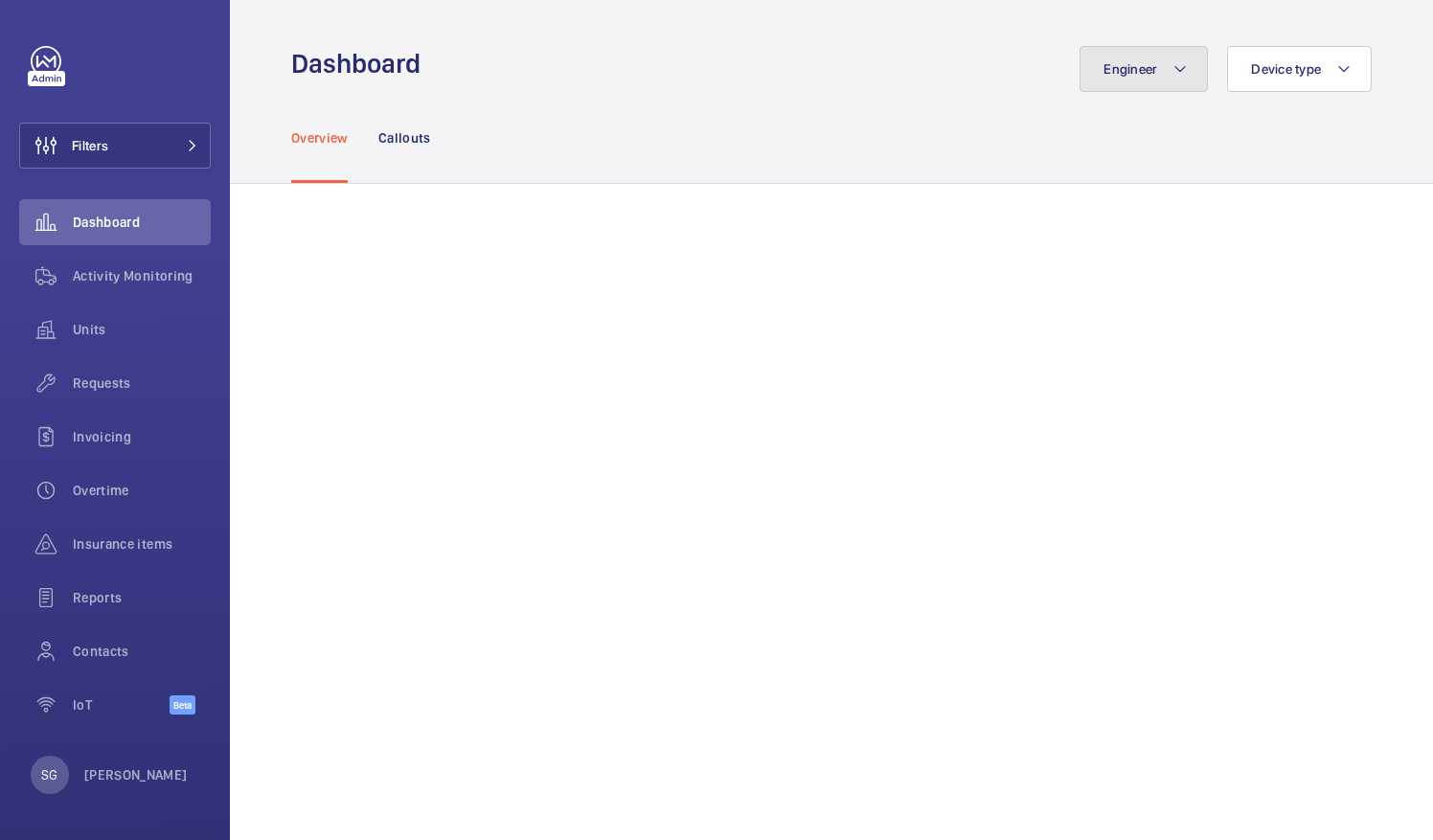
click at [1151, 61] on button "Engineer" at bounding box center [1144, 68] width 129 height 46
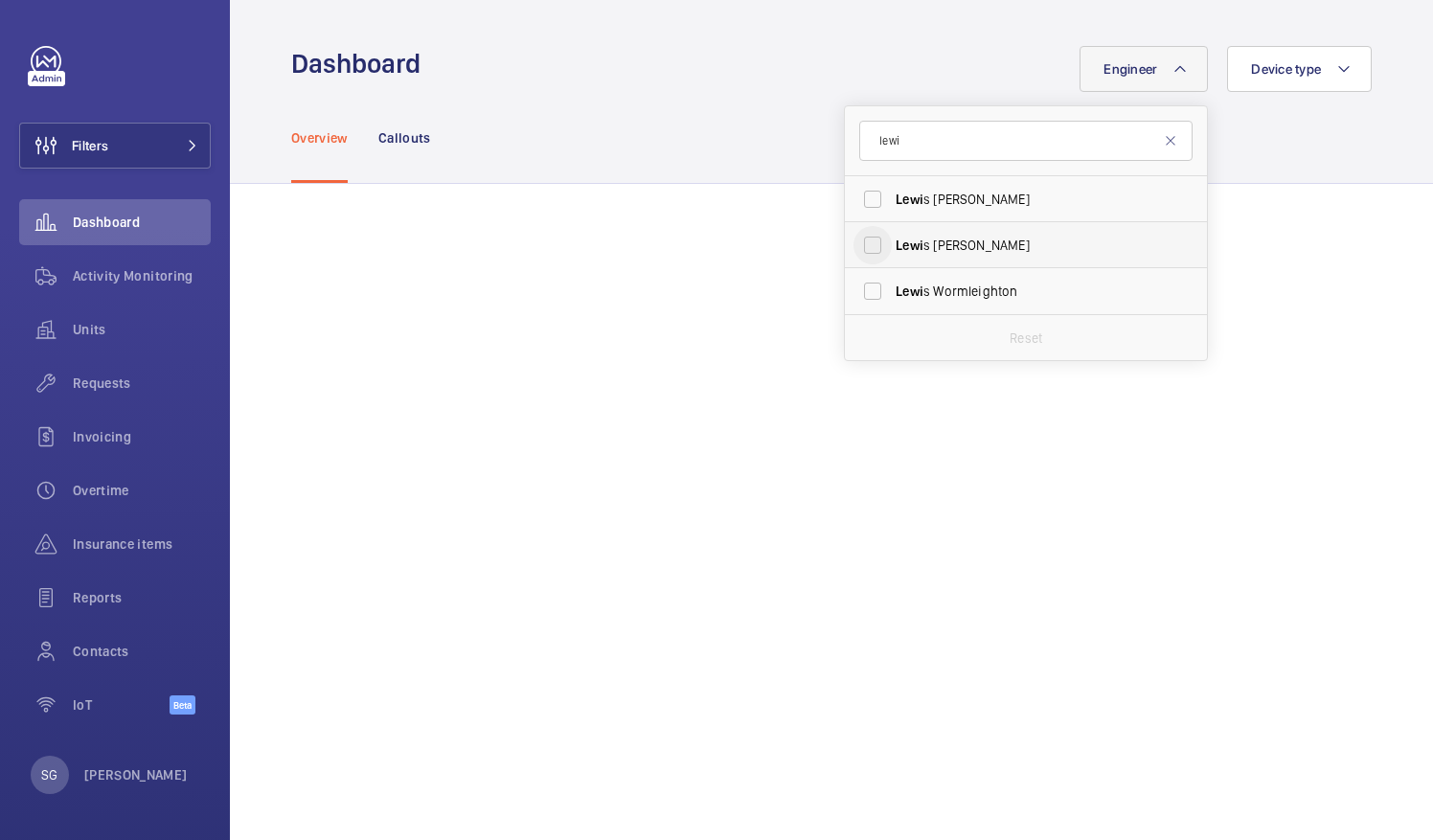
type input "lewi"
click at [863, 248] on input "Lewi s Hughes" at bounding box center [872, 244] width 38 height 38
checkbox input "true"
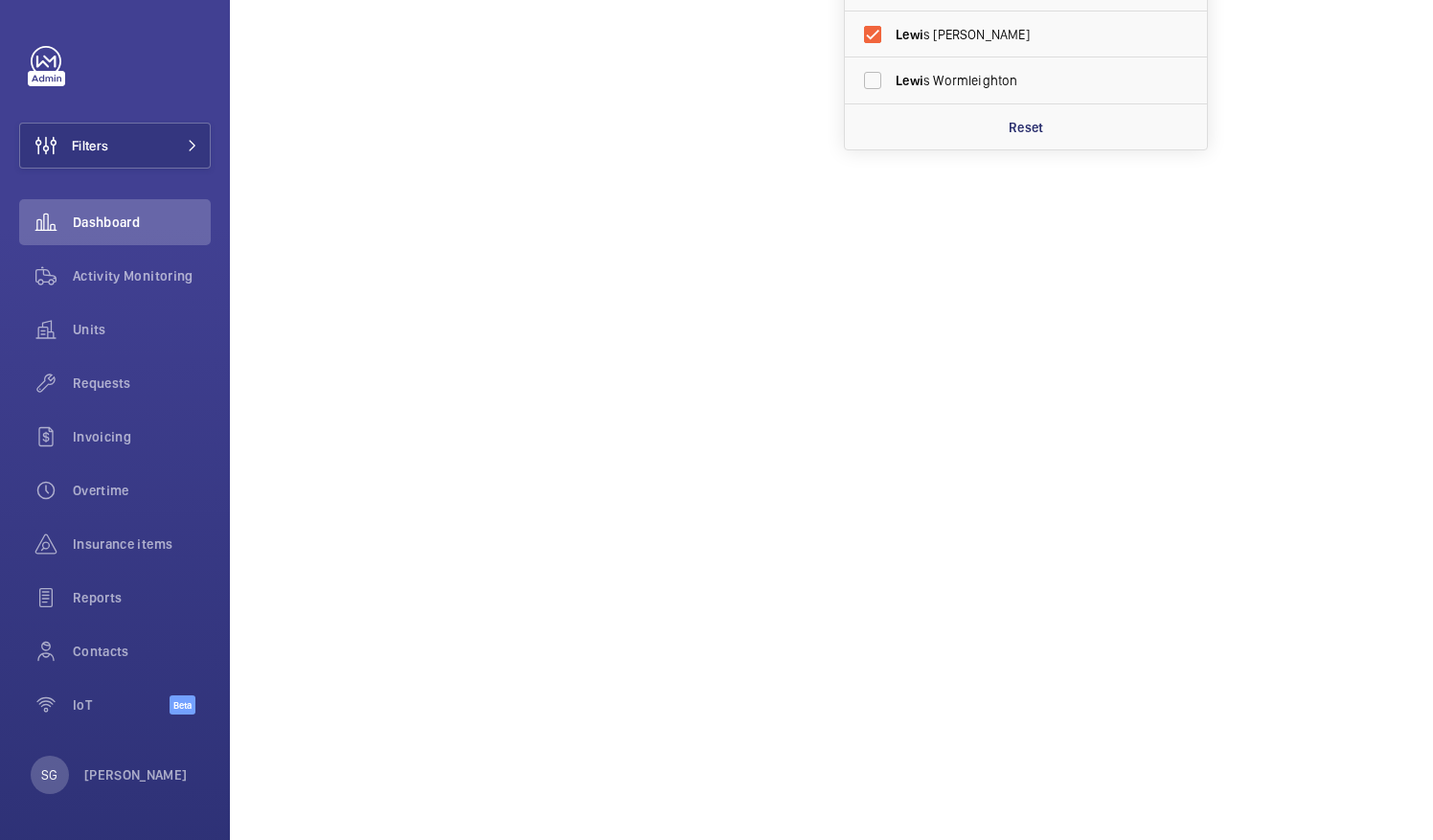
scroll to position [416, 0]
